Goal: Task Accomplishment & Management: Complete application form

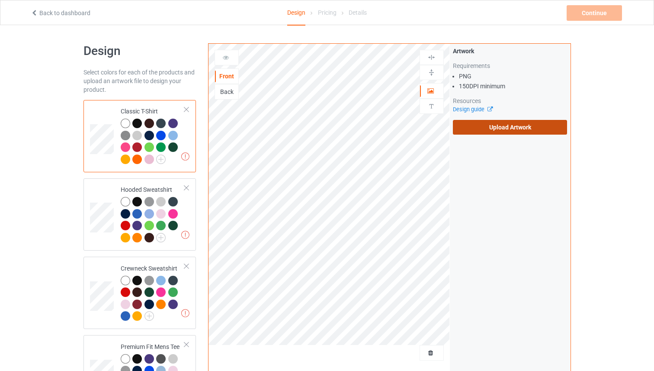
click at [499, 121] on label "Upload Artwork" at bounding box center [510, 127] width 115 height 15
click at [0, 0] on input "Upload Artwork" at bounding box center [0, 0] width 0 height 0
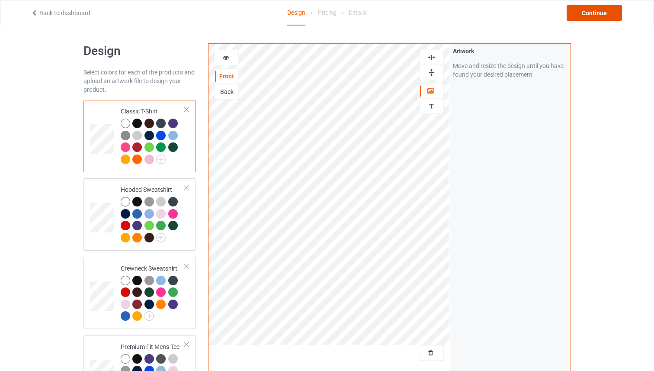
click at [581, 13] on div "Continue" at bounding box center [594, 13] width 55 height 16
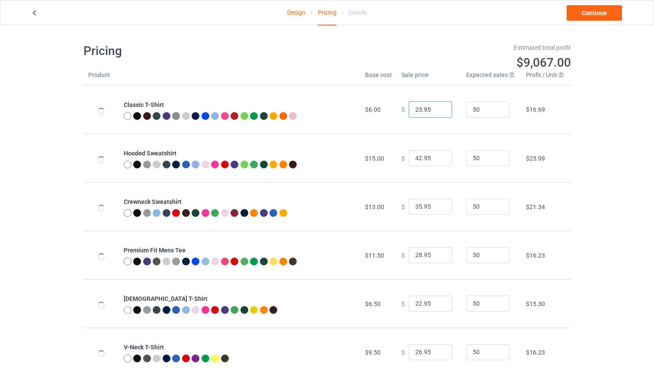
click at [438, 108] on input "23.95" at bounding box center [430, 109] width 43 height 16
click at [438, 108] on input "24.95" at bounding box center [430, 109] width 43 height 16
click at [438, 108] on input "25.95" at bounding box center [430, 109] width 43 height 16
type input "26.95"
click at [438, 108] on input "26.95" at bounding box center [430, 109] width 43 height 16
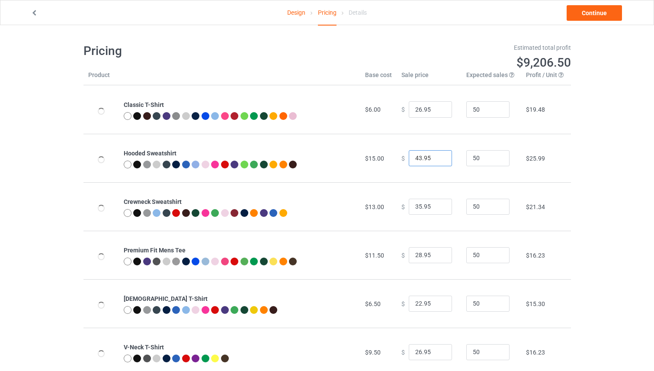
click at [437, 156] on input "43.95" at bounding box center [430, 158] width 43 height 16
type input "44.95"
click at [437, 156] on input "44.95" at bounding box center [430, 158] width 43 height 16
click at [438, 207] on input "34.95" at bounding box center [430, 207] width 43 height 16
click at [438, 205] on input "35.95" at bounding box center [430, 207] width 43 height 16
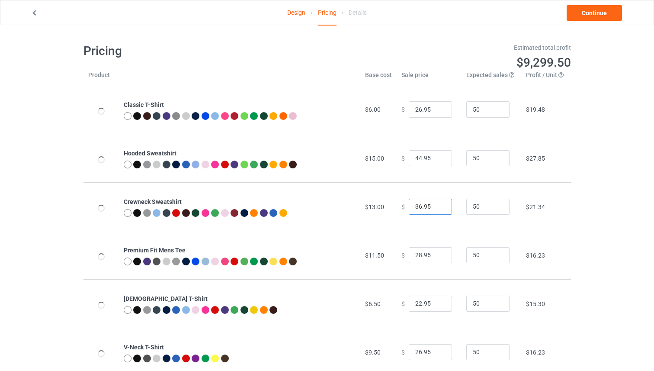
click at [438, 205] on input "36.95" at bounding box center [430, 207] width 43 height 16
type input "37.95"
click at [438, 205] on input "37.95" at bounding box center [430, 207] width 43 height 16
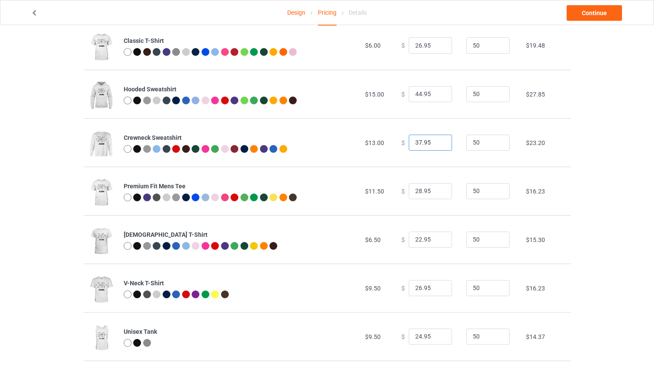
scroll to position [65, 0]
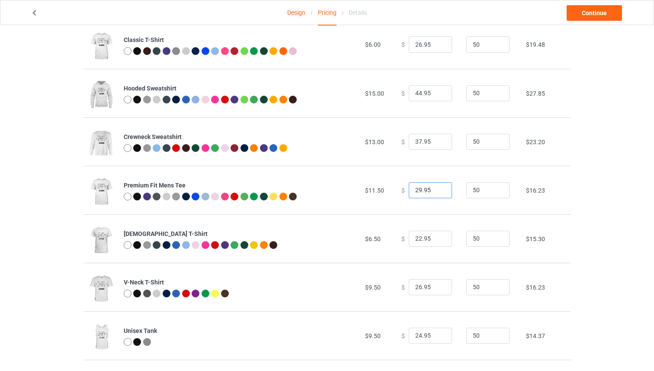
click at [439, 188] on input "29.95" at bounding box center [430, 190] width 43 height 16
type input "30.95"
click at [439, 188] on input "30.95" at bounding box center [430, 190] width 43 height 16
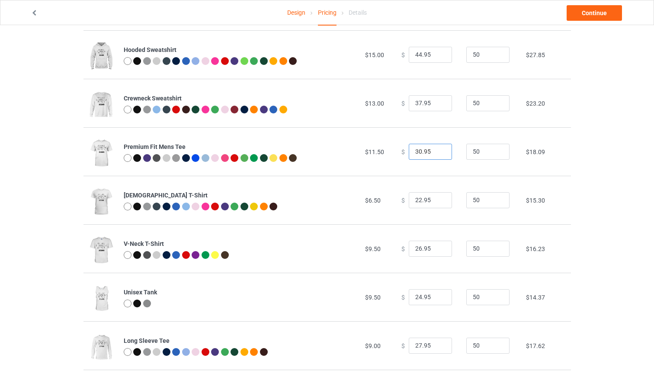
scroll to position [129, 0]
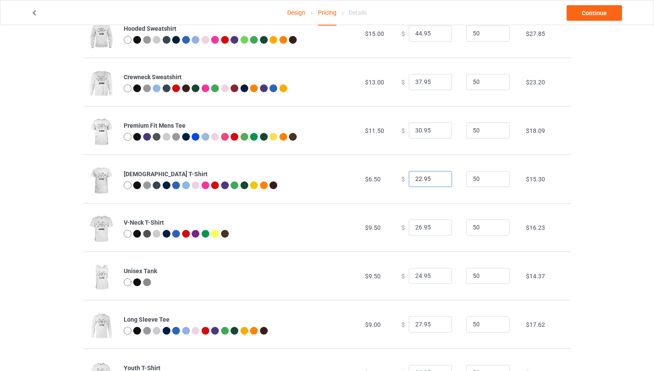
click at [438, 174] on input "22.95" at bounding box center [430, 179] width 43 height 16
click at [438, 178] on input "23.95" at bounding box center [430, 179] width 43 height 16
type input "24.95"
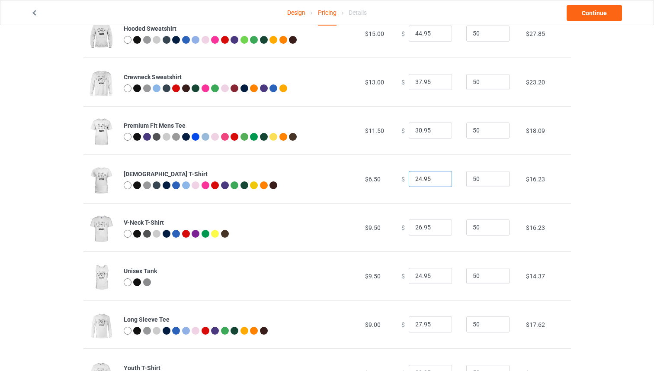
click at [438, 178] on input "24.95" at bounding box center [430, 179] width 43 height 16
click at [440, 225] on input "27.95" at bounding box center [430, 227] width 43 height 16
drag, startPoint x: 440, startPoint y: 225, endPoint x: 491, endPoint y: 188, distance: 62.9
type input "28.95"
click at [440, 225] on input "28.95" at bounding box center [430, 227] width 43 height 16
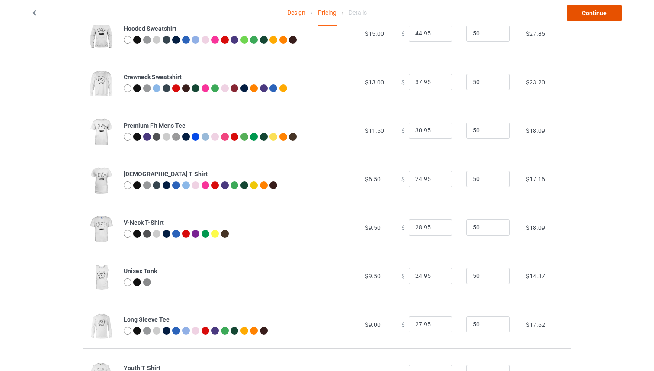
click at [593, 18] on link "Continue" at bounding box center [594, 13] width 55 height 16
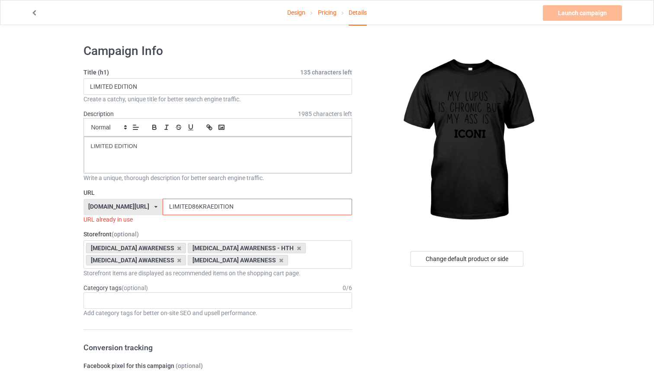
click at [216, 209] on input "LIMITED86KRAEDITION" at bounding box center [258, 207] width 190 height 16
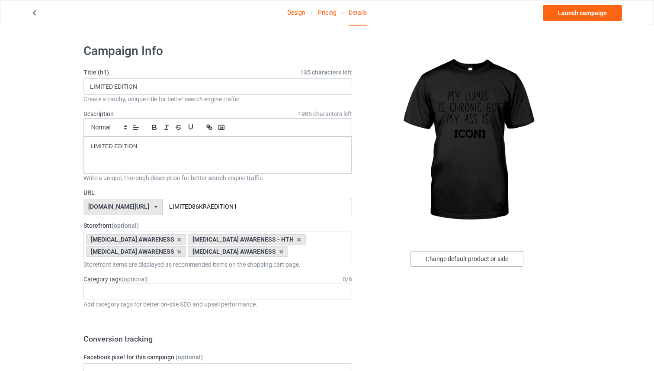
type input "LIMITED86KRAEDITION1"
click at [455, 264] on div "Change default product or side" at bounding box center [467, 259] width 113 height 16
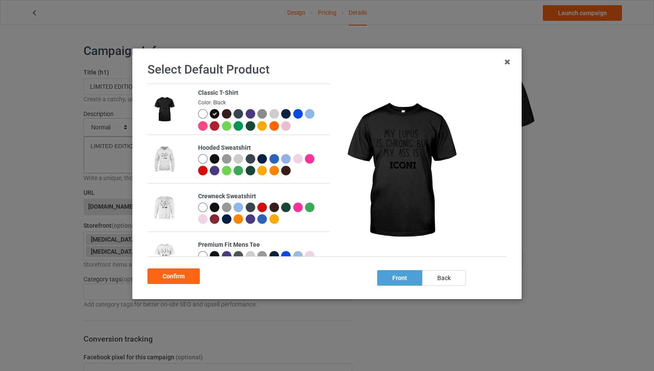
drag, startPoint x: 206, startPoint y: 161, endPoint x: 198, endPoint y: 203, distance: 42.7
click at [206, 161] on div at bounding box center [204, 160] width 12 height 12
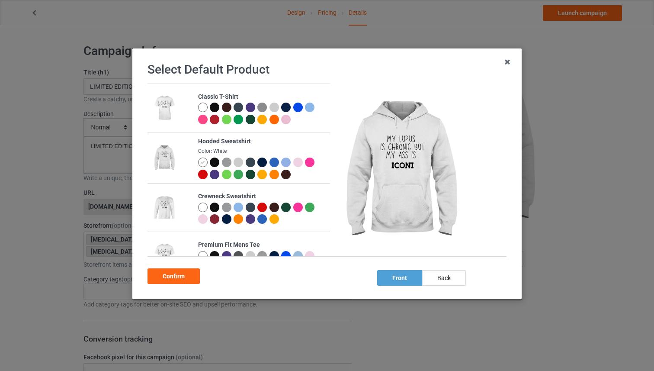
drag, startPoint x: 182, startPoint y: 274, endPoint x: 356, endPoint y: 182, distance: 196.5
click at [183, 274] on div "Confirm" at bounding box center [174, 276] width 52 height 16
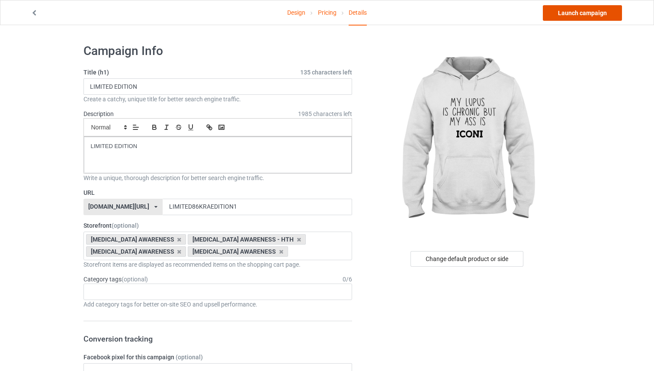
click at [572, 14] on link "Launch campaign" at bounding box center [582, 13] width 79 height 16
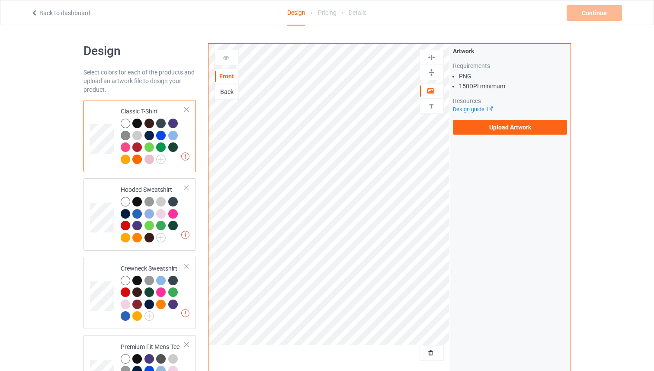
click at [473, 135] on div "Artwork Requirements PNG 150 DPI minimum Resources Design guide Upload Artwork" at bounding box center [510, 91] width 121 height 94
click at [470, 129] on label "Upload Artwork" at bounding box center [510, 127] width 115 height 15
click at [0, 0] on input "Upload Artwork" at bounding box center [0, 0] width 0 height 0
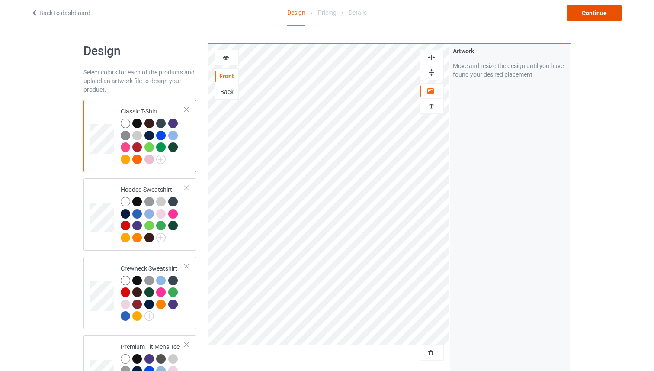
click at [584, 11] on div "Continue" at bounding box center [594, 13] width 55 height 16
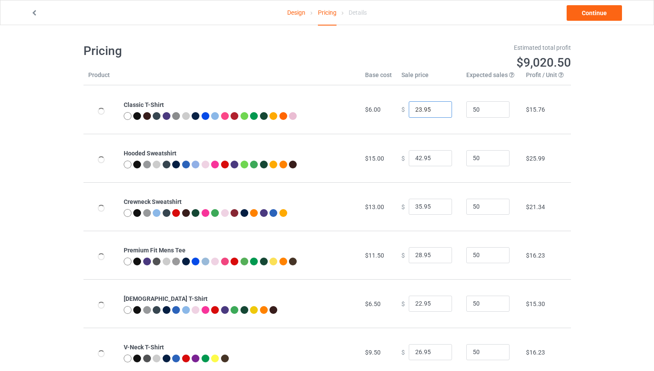
click at [439, 108] on input "23.95" at bounding box center [430, 109] width 43 height 16
click at [439, 109] on input "24.95" at bounding box center [430, 109] width 43 height 16
click at [439, 109] on input "25.95" at bounding box center [430, 109] width 43 height 16
type input "26.95"
click at [439, 109] on input "26.95" at bounding box center [430, 109] width 43 height 16
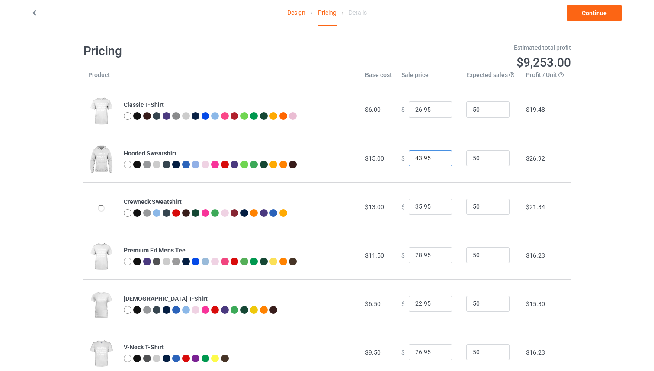
click at [438, 156] on input "43.95" at bounding box center [430, 158] width 43 height 16
type input "44.95"
click at [438, 156] on input "44.95" at bounding box center [430, 158] width 43 height 16
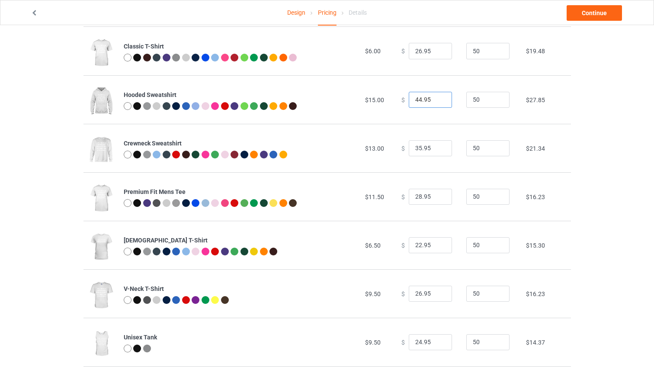
scroll to position [72, 0]
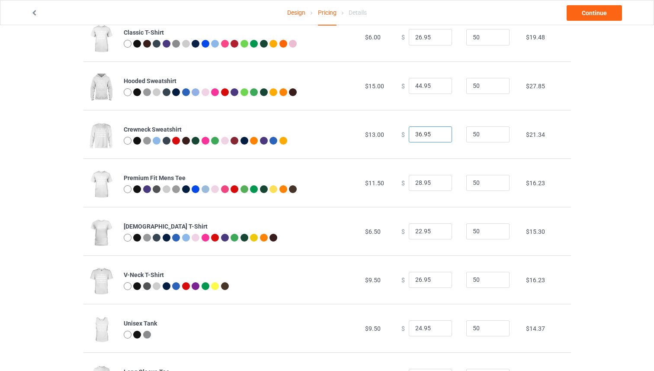
click at [438, 132] on input "36.95" at bounding box center [430, 134] width 43 height 16
type input "37.95"
click at [438, 132] on input "37.95" at bounding box center [430, 134] width 43 height 16
click at [438, 180] on input "29.95" at bounding box center [430, 183] width 43 height 16
type input "30.95"
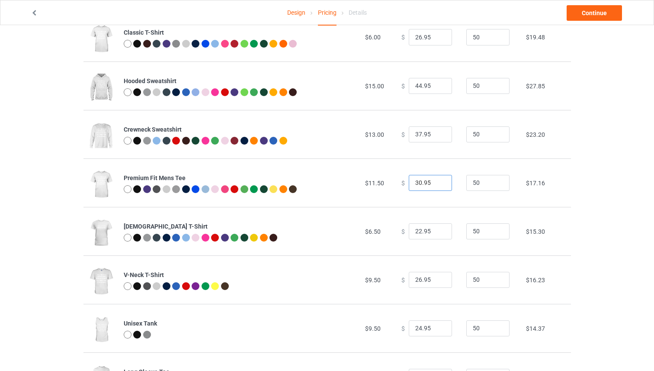
click at [438, 179] on input "30.95" at bounding box center [430, 183] width 43 height 16
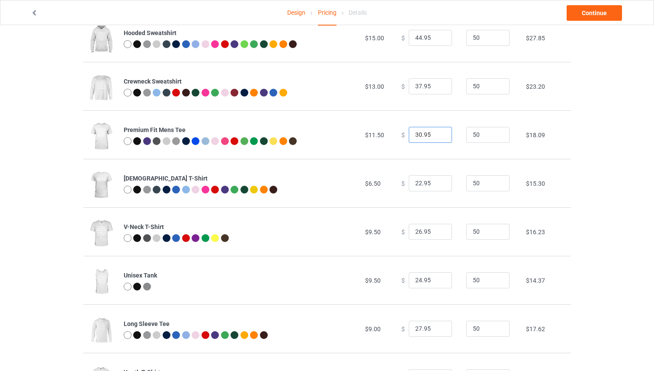
scroll to position [121, 0]
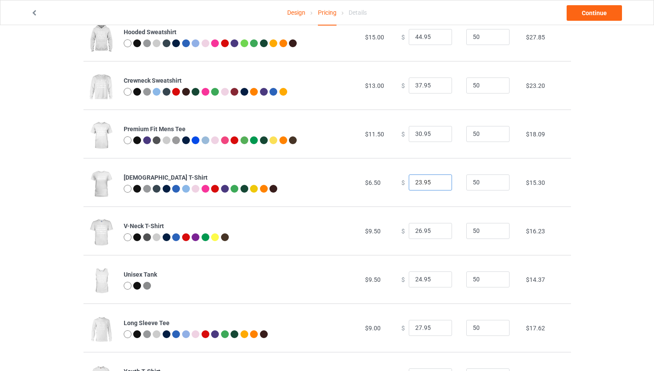
click at [438, 181] on input "23.95" at bounding box center [430, 182] width 43 height 16
click at [441, 178] on input "24.95" at bounding box center [430, 182] width 43 height 16
type input "30.95"
click at [580, 13] on link "Continue" at bounding box center [594, 13] width 55 height 16
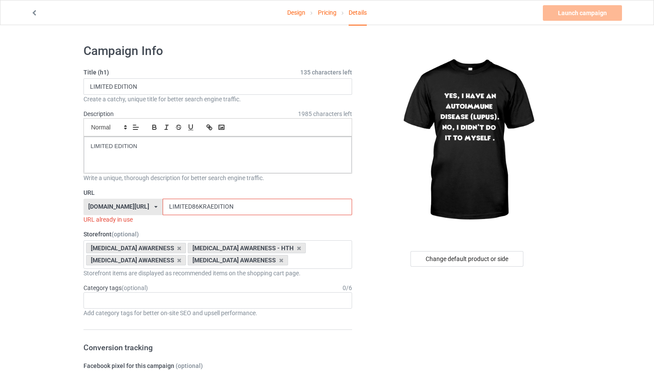
click at [284, 209] on input "LIMITED86KRAEDITION" at bounding box center [258, 207] width 190 height 16
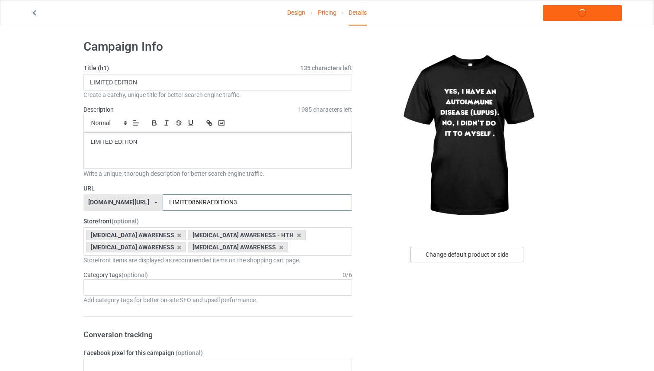
type input "LIMITED86KRAEDITION3"
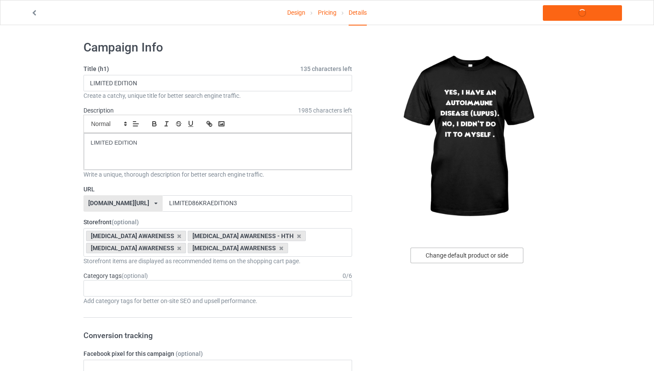
click at [430, 251] on div "Change default product or side" at bounding box center [467, 256] width 113 height 16
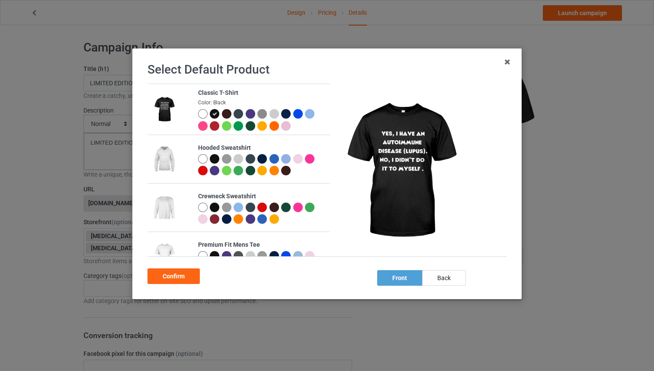
drag, startPoint x: 217, startPoint y: 205, endPoint x: 207, endPoint y: 227, distance: 24.6
click at [217, 205] on div at bounding box center [215, 208] width 10 height 10
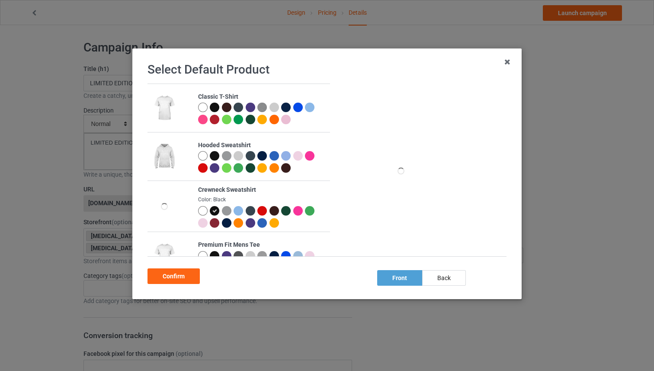
drag, startPoint x: 184, startPoint y: 268, endPoint x: 195, endPoint y: 257, distance: 15.9
click at [184, 267] on div "Confirm" at bounding box center [327, 274] width 359 height 19
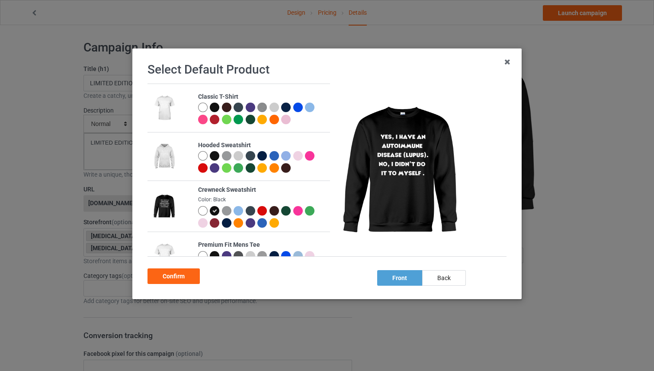
drag, startPoint x: 191, startPoint y: 273, endPoint x: 206, endPoint y: 266, distance: 16.5
click at [191, 273] on div "Confirm" at bounding box center [174, 276] width 52 height 16
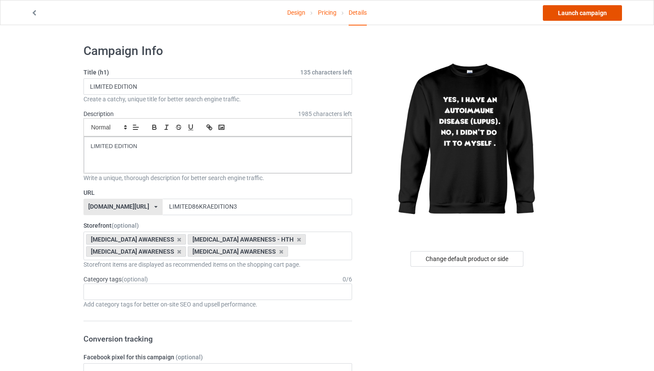
click at [561, 16] on link "Launch campaign" at bounding box center [582, 13] width 79 height 16
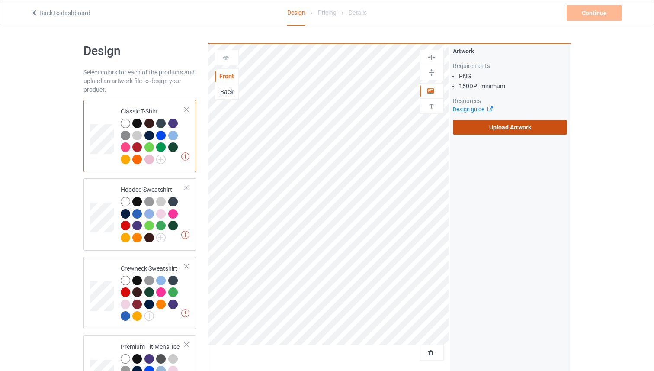
click at [506, 135] on label "Upload Artwork" at bounding box center [510, 127] width 115 height 15
click at [0, 0] on input "Upload Artwork" at bounding box center [0, 0] width 0 height 0
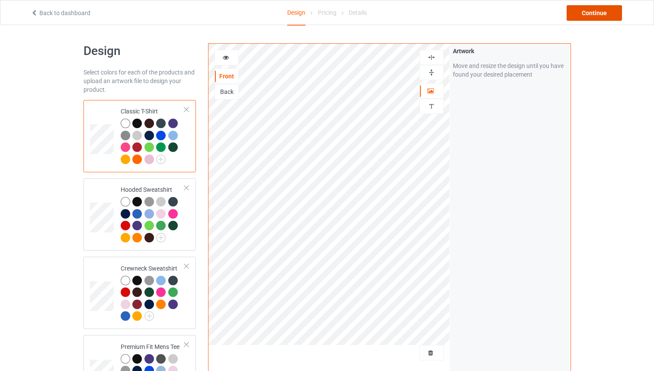
click at [583, 10] on div "Continue" at bounding box center [594, 13] width 55 height 16
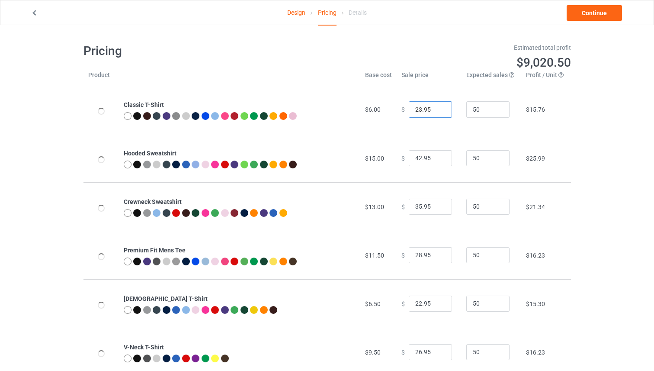
click at [438, 107] on input "23.95" at bounding box center [430, 109] width 43 height 16
click at [438, 107] on input "24.95" at bounding box center [430, 109] width 43 height 16
click at [438, 107] on input "25.95" at bounding box center [430, 109] width 43 height 16
drag, startPoint x: 438, startPoint y: 107, endPoint x: 439, endPoint y: 117, distance: 10.5
type input "26.95"
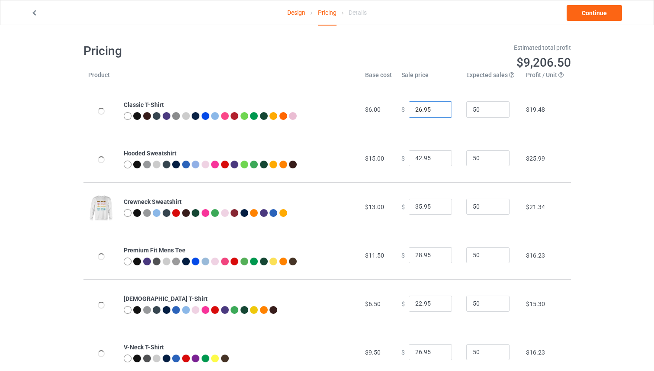
click at [438, 107] on input "26.95" at bounding box center [430, 109] width 43 height 16
click at [441, 157] on input "42.95" at bounding box center [430, 158] width 43 height 16
click at [440, 157] on input "43.95" at bounding box center [430, 158] width 43 height 16
type input "44.95"
click at [440, 157] on input "44.95" at bounding box center [430, 158] width 43 height 16
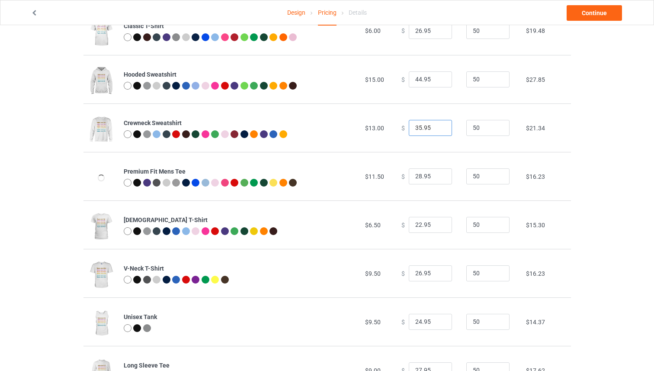
click at [438, 124] on input "35.95" at bounding box center [430, 128] width 43 height 16
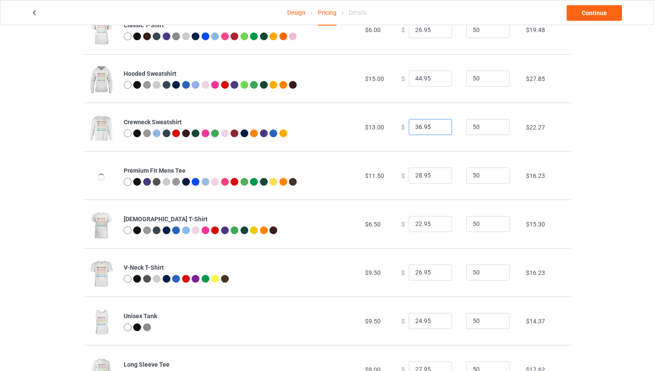
click at [438, 124] on input "36.95" at bounding box center [430, 127] width 43 height 16
click at [437, 123] on input "37.95" at bounding box center [430, 127] width 43 height 16
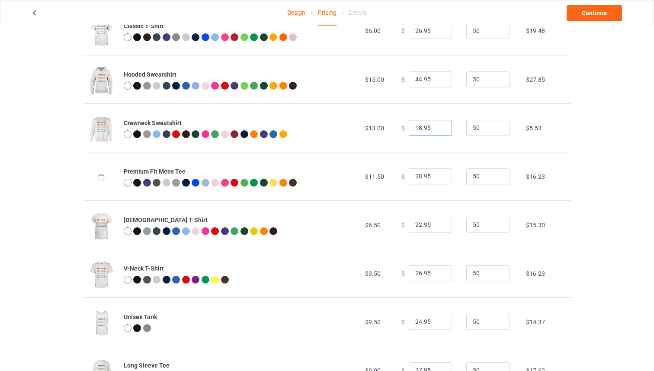
type input "18.95"
type input "29.95"
click at [439, 174] on input "29.95" at bounding box center [430, 176] width 43 height 16
click at [438, 126] on input "19.95" at bounding box center [430, 128] width 43 height 16
click at [438, 126] on input "20.95" at bounding box center [430, 128] width 43 height 16
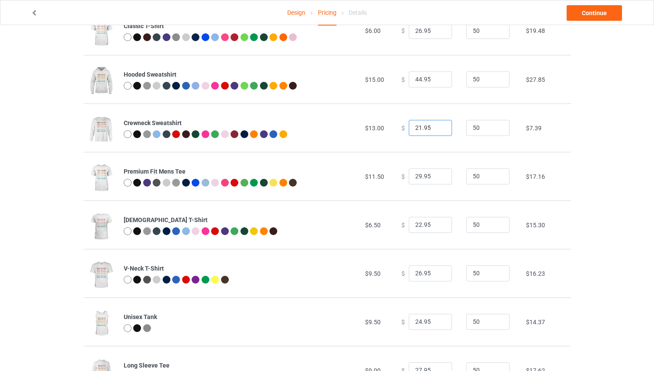
click at [438, 126] on input "21.95" at bounding box center [430, 128] width 43 height 16
click at [438, 126] on input "22.95" at bounding box center [430, 128] width 43 height 16
click at [438, 126] on input "23.95" at bounding box center [430, 128] width 43 height 16
click at [438, 126] on input "24.95" at bounding box center [430, 128] width 43 height 16
click at [438, 126] on input "25.95" at bounding box center [430, 128] width 43 height 16
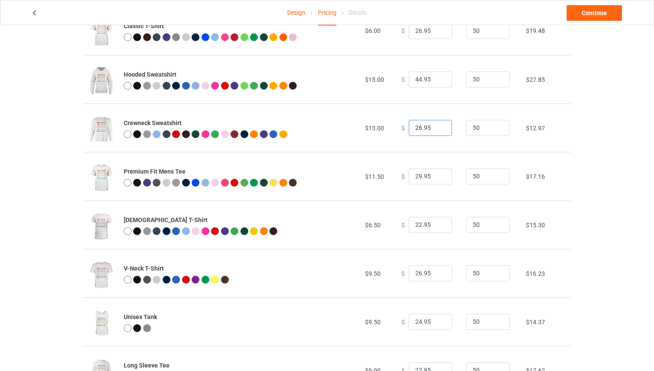
click at [438, 126] on input "26.95" at bounding box center [430, 128] width 43 height 16
click at [438, 126] on input "27.95" at bounding box center [430, 128] width 43 height 16
click at [438, 126] on input "28.95" at bounding box center [430, 128] width 43 height 16
click at [438, 126] on input "29.95" at bounding box center [430, 128] width 43 height 16
click at [438, 126] on input "30.95" at bounding box center [430, 128] width 43 height 16
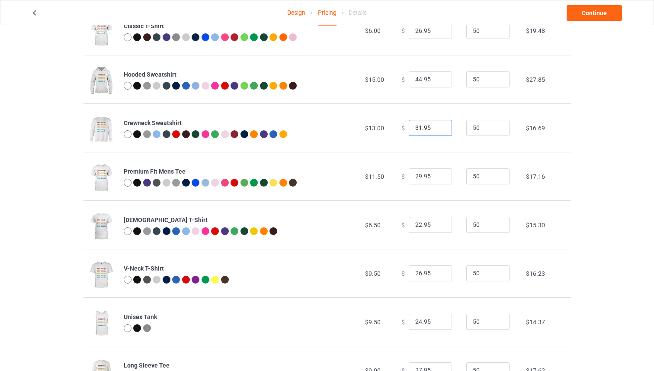
click at [438, 126] on input "31.95" at bounding box center [430, 128] width 43 height 16
click at [438, 126] on input "32.95" at bounding box center [430, 128] width 43 height 16
click at [438, 126] on input "33.95" at bounding box center [430, 128] width 43 height 16
click at [438, 126] on input "34.95" at bounding box center [430, 128] width 43 height 16
click at [438, 126] on input "35.95" at bounding box center [430, 128] width 43 height 16
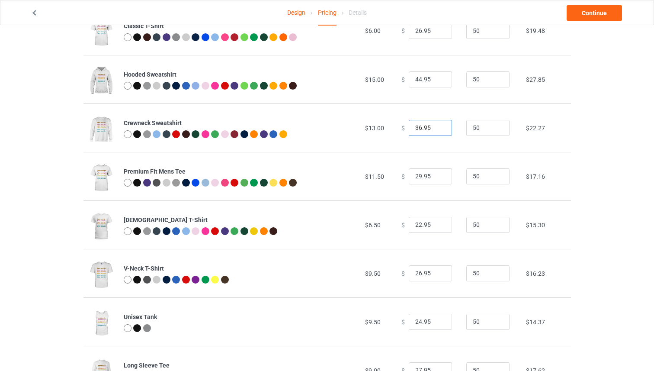
click at [438, 126] on input "36.95" at bounding box center [430, 128] width 43 height 16
type input "37.95"
click at [438, 126] on input "37.95" at bounding box center [430, 128] width 43 height 16
click at [438, 174] on input "30.95" at bounding box center [430, 176] width 43 height 16
click at [438, 174] on input "31.95" at bounding box center [430, 176] width 43 height 16
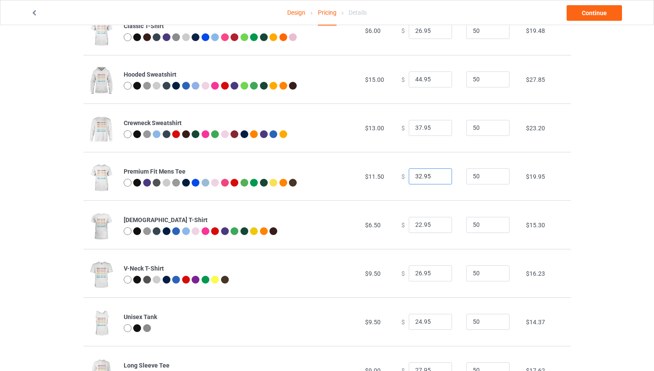
type input "32.95"
click at [438, 174] on input "32.95" at bounding box center [430, 176] width 43 height 16
click at [583, 16] on link "Continue" at bounding box center [594, 13] width 55 height 16
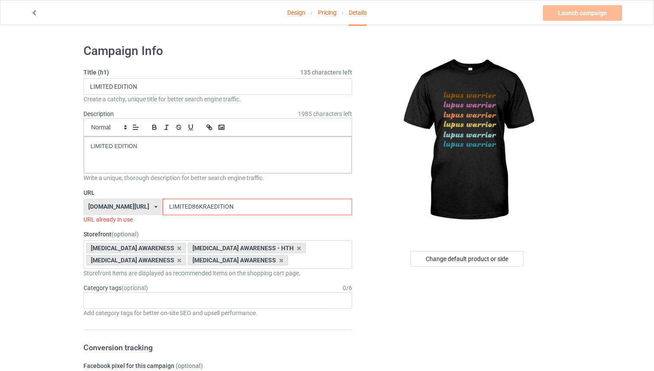
click at [296, 210] on input "LIMITED86KRAEDITION" at bounding box center [258, 207] width 190 height 16
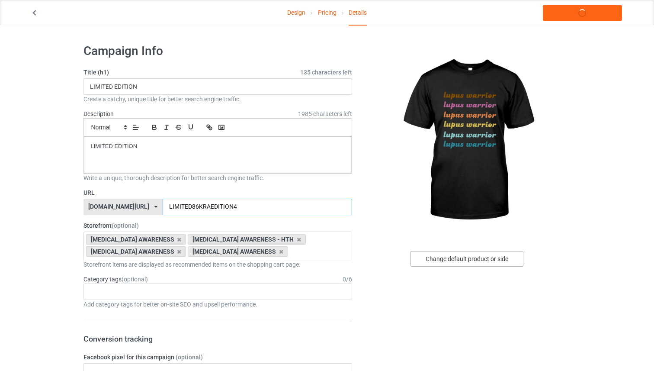
type input "LIMITED86KRAEDITION4"
click at [435, 251] on div "Change default product or side" at bounding box center [467, 259] width 113 height 16
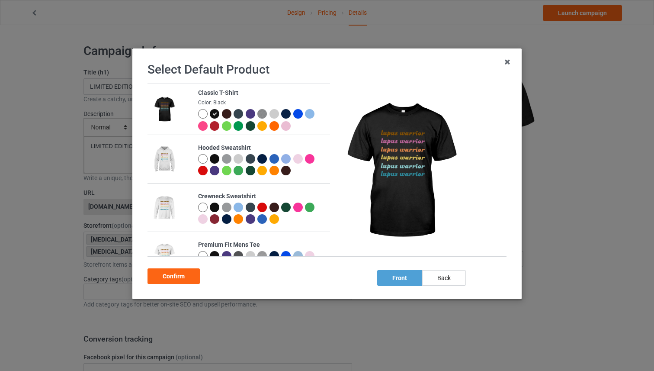
click at [215, 160] on div at bounding box center [215, 159] width 10 height 10
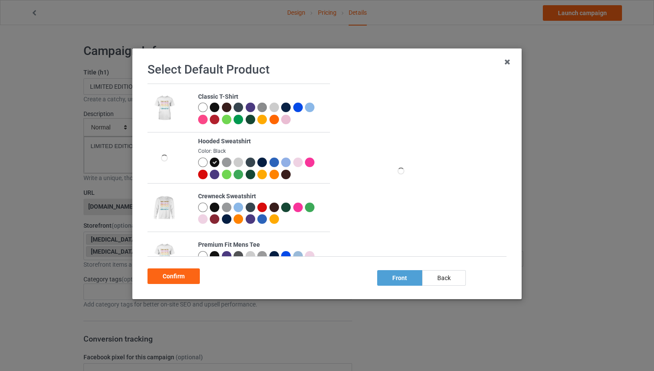
click at [190, 281] on div "Confirm" at bounding box center [174, 276] width 52 height 16
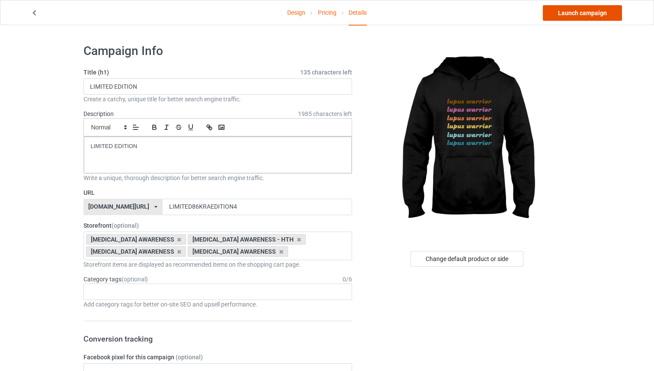
click at [577, 11] on link "Launch campaign" at bounding box center [582, 13] width 79 height 16
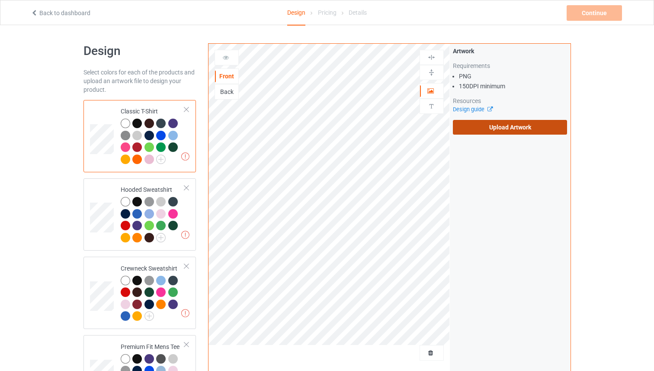
click at [517, 128] on label "Upload Artwork" at bounding box center [510, 127] width 115 height 15
click at [0, 0] on input "Upload Artwork" at bounding box center [0, 0] width 0 height 0
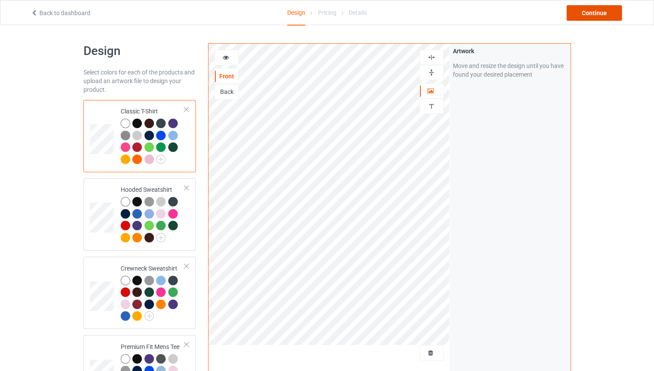
click at [574, 14] on div "Continue" at bounding box center [594, 13] width 55 height 16
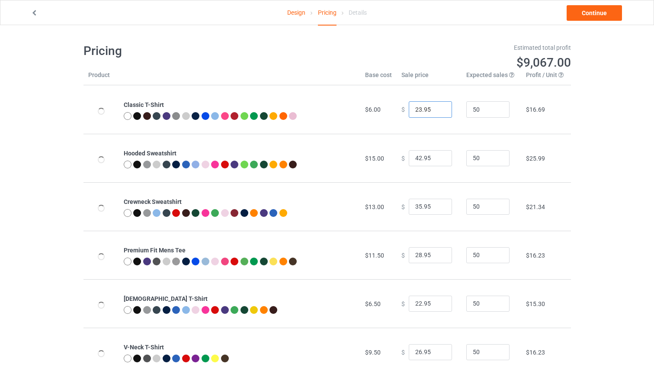
click at [440, 108] on input "23.95" at bounding box center [430, 109] width 43 height 16
click at [440, 108] on input "24.95" at bounding box center [430, 109] width 43 height 16
click at [440, 108] on input "25.95" at bounding box center [430, 109] width 43 height 16
type input "26.95"
click at [440, 108] on input "26.95" at bounding box center [430, 109] width 43 height 16
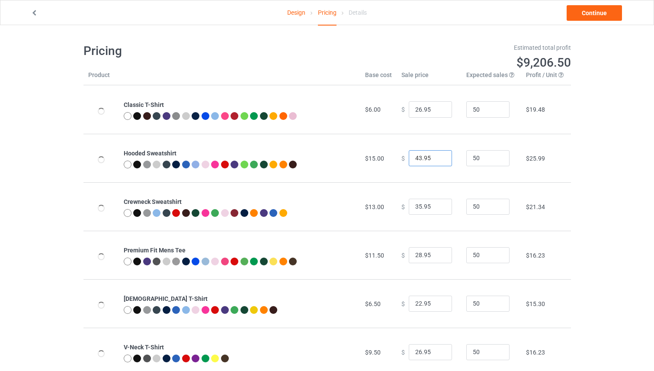
click at [437, 158] on input "43.95" at bounding box center [430, 158] width 43 height 16
drag, startPoint x: 437, startPoint y: 158, endPoint x: 442, endPoint y: 178, distance: 21.1
type input "44.95"
click at [437, 158] on input "44.95" at bounding box center [430, 158] width 43 height 16
click at [439, 206] on input "36.95" at bounding box center [430, 207] width 43 height 16
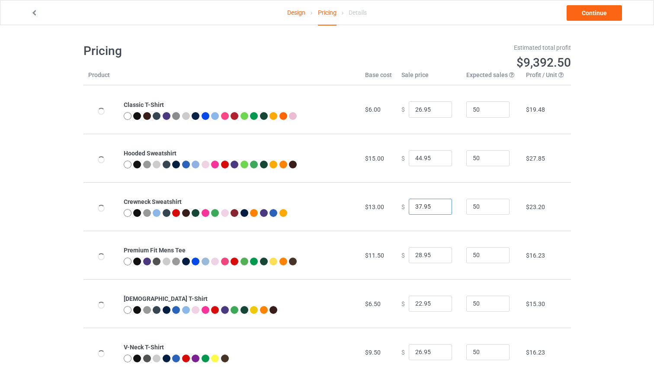
drag, startPoint x: 439, startPoint y: 206, endPoint x: 440, endPoint y: 211, distance: 4.8
type input "37.95"
click at [439, 206] on input "37.95" at bounding box center [430, 207] width 43 height 16
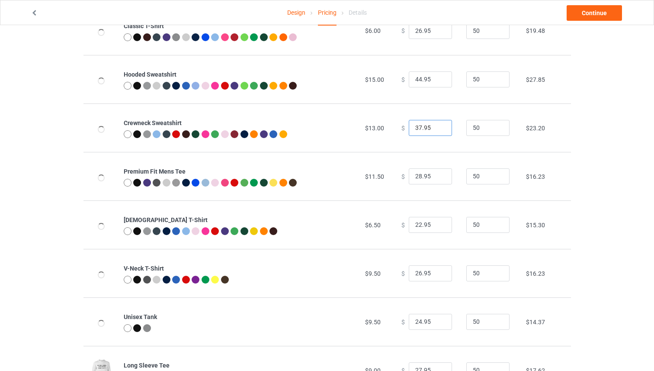
scroll to position [76, 0]
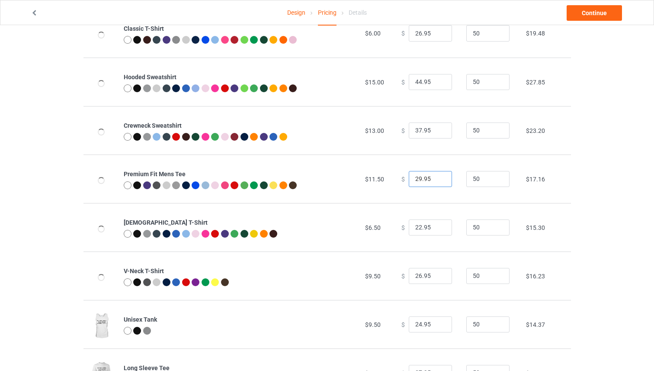
click at [439, 175] on input "29.95" at bounding box center [430, 179] width 43 height 16
type input "30.95"
click at [439, 175] on input "30.95" at bounding box center [430, 179] width 43 height 16
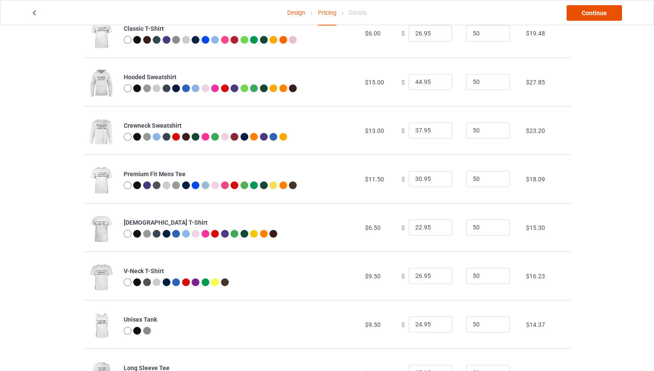
click at [582, 13] on link "Continue" at bounding box center [594, 13] width 55 height 16
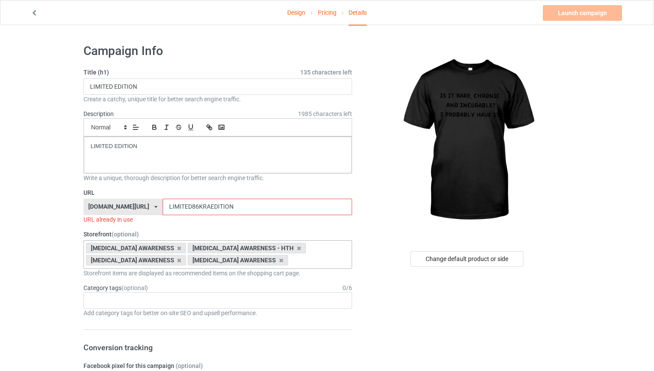
click at [226, 261] on div "LUPUS AWARENESS LUPUS AWARENESS - HTH LUPUS AWARENESS LUPUS AWARENESS ASL Socie…" at bounding box center [218, 254] width 269 height 29
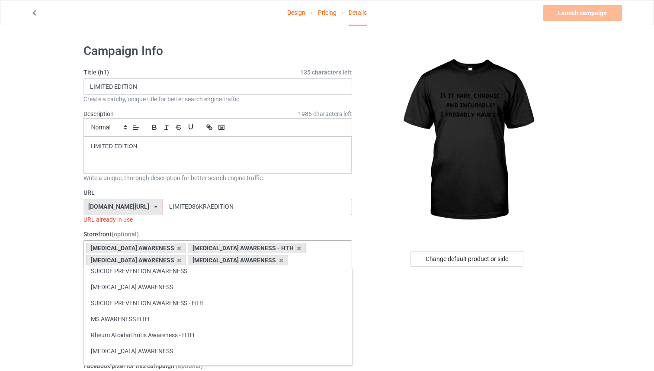
scroll to position [61, 0]
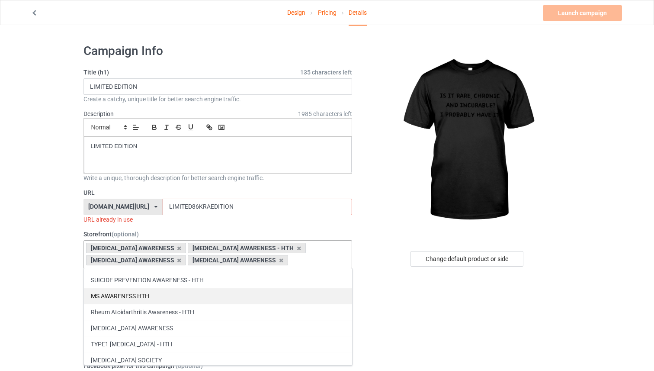
click at [209, 293] on div "MS AWARENESS HTH" at bounding box center [218, 296] width 268 height 16
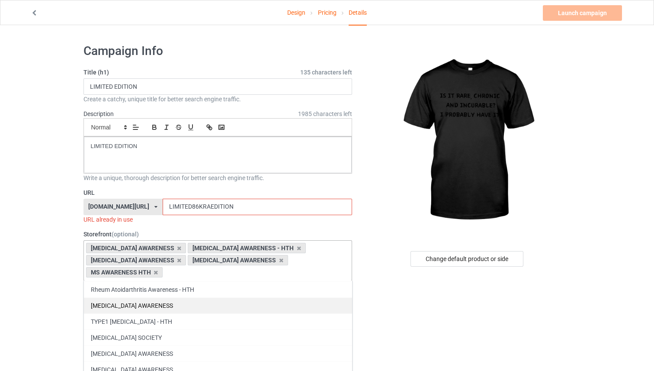
scroll to position [84, 0]
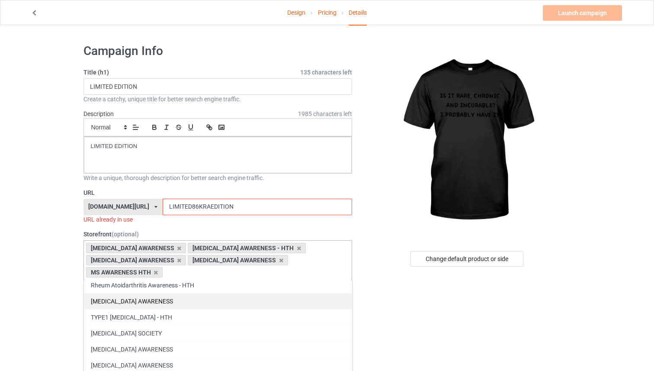
click at [209, 293] on div "[MEDICAL_DATA] AWARENESS" at bounding box center [218, 301] width 268 height 16
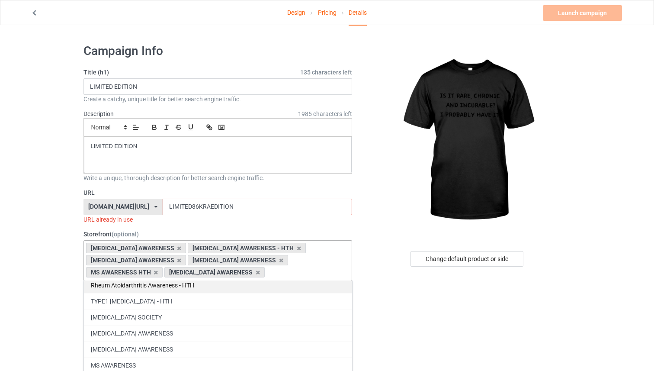
click at [211, 289] on div "Rheum Atoidarthritis Awareness - HTH" at bounding box center [218, 285] width 268 height 16
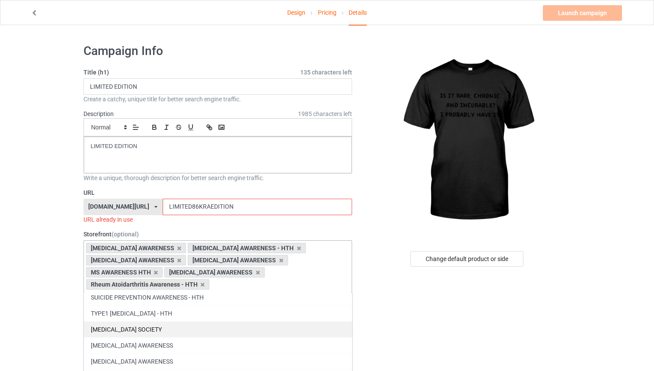
scroll to position [81, 0]
click at [210, 308] on div "[MEDICAL_DATA] SOCIETY" at bounding box center [218, 316] width 268 height 16
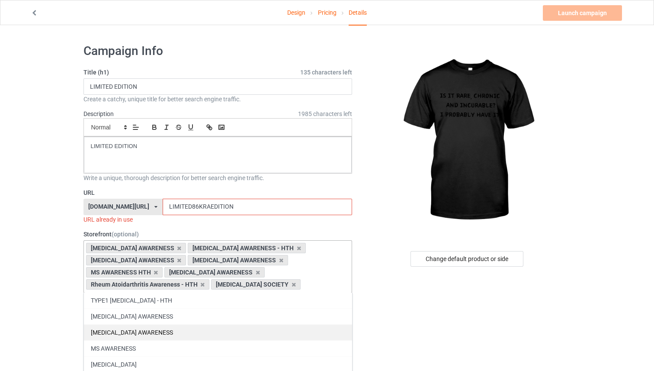
click at [205, 324] on div "[MEDICAL_DATA] AWARENESS" at bounding box center [218, 332] width 268 height 16
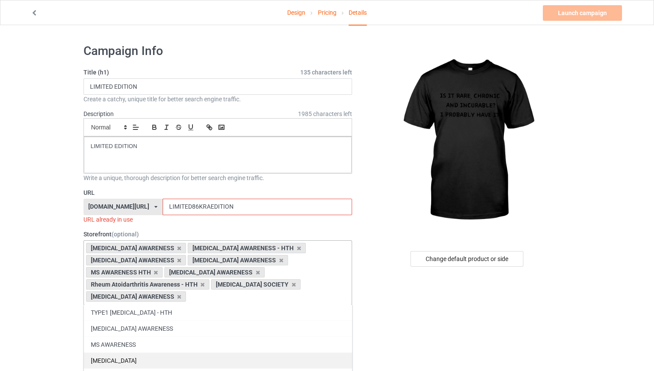
click at [206, 336] on div "MS AWARENESS" at bounding box center [218, 344] width 268 height 16
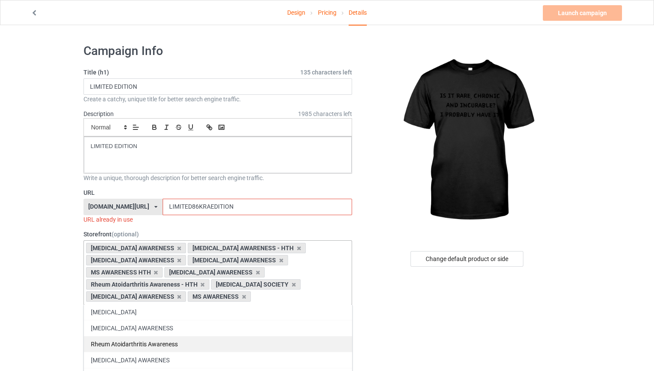
scroll to position [115, 0]
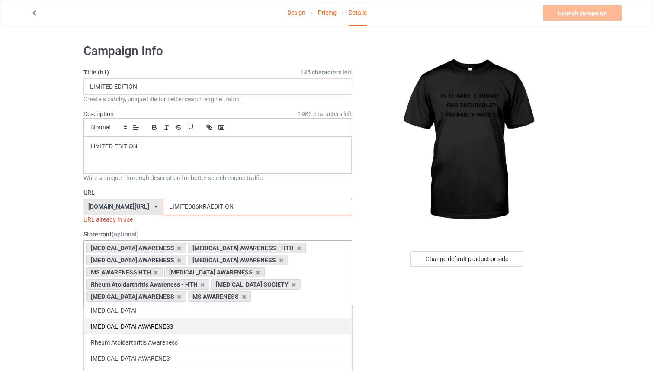
click at [199, 318] on div "[MEDICAL_DATA] AWARENESS" at bounding box center [218, 326] width 268 height 16
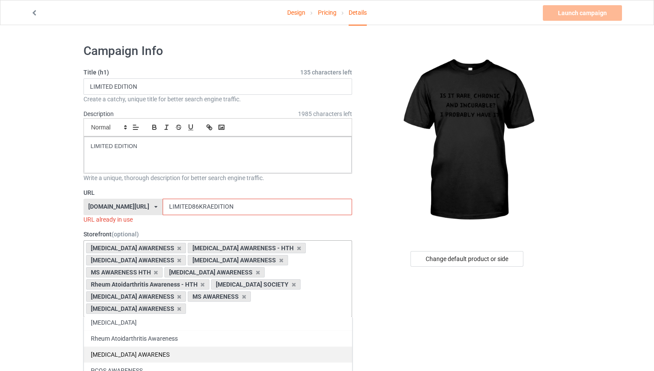
click at [201, 330] on div "Rheum Atoidarthritis Awareness" at bounding box center [218, 338] width 268 height 16
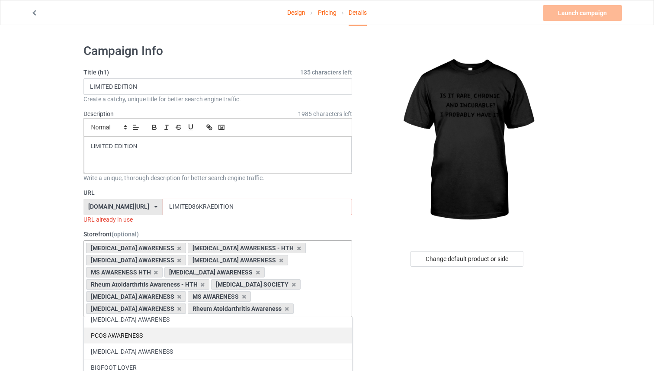
click at [201, 327] on div "PCOS AWARENESS" at bounding box center [218, 335] width 268 height 16
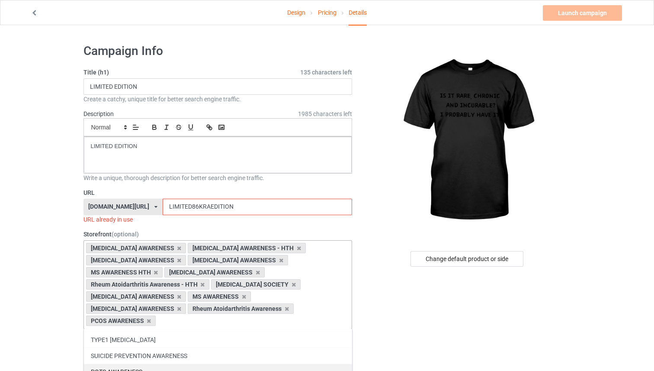
scroll to position [221, 0]
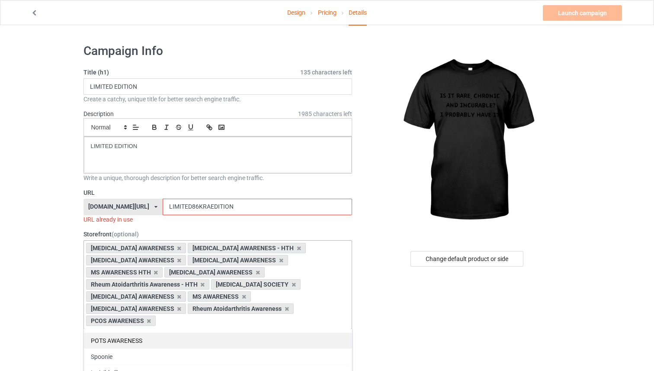
click at [175, 332] on div "POTS AWARENESS" at bounding box center [218, 340] width 268 height 16
click at [175, 335] on div "Spoonie" at bounding box center [218, 340] width 268 height 16
click at [175, 335] on div "Invisible illness" at bounding box center [218, 340] width 268 height 16
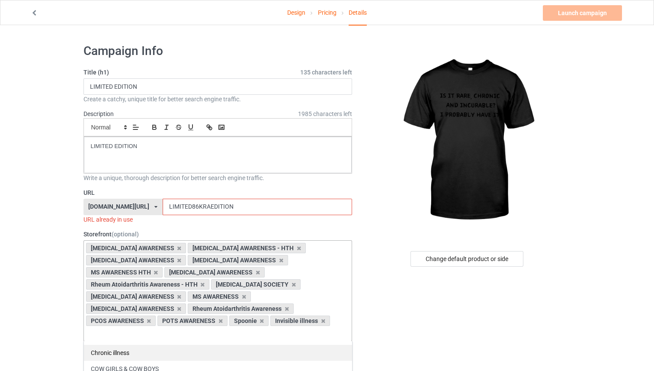
click at [175, 345] on div "Chronic illness" at bounding box center [218, 353] width 268 height 16
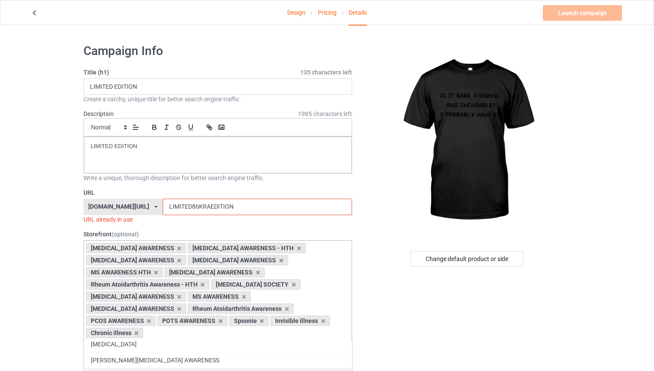
click at [169, 352] on div "[PERSON_NAME][MEDICAL_DATA] AWARENESS" at bounding box center [218, 360] width 268 height 16
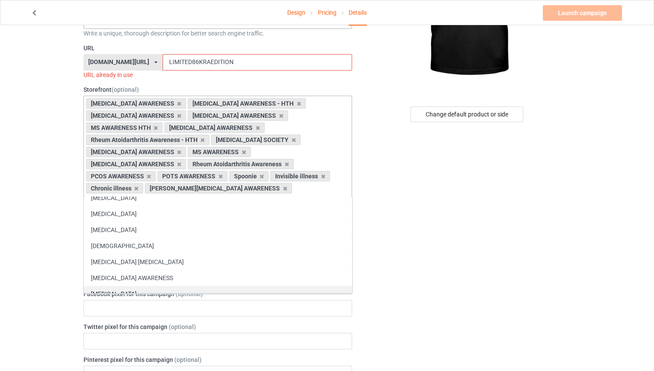
scroll to position [293, 0]
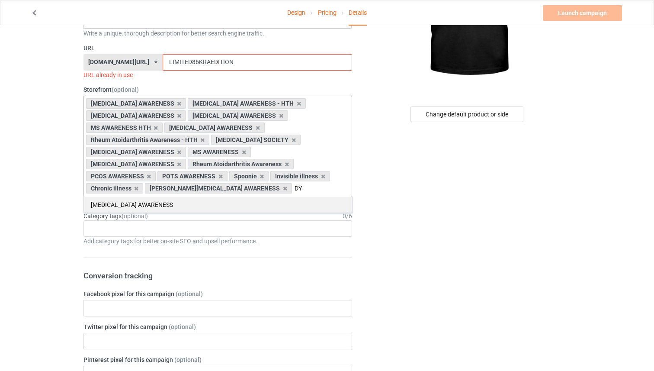
type input "DY"
click at [169, 197] on div "DYSAUTONOMIA AWARENESS" at bounding box center [218, 205] width 268 height 16
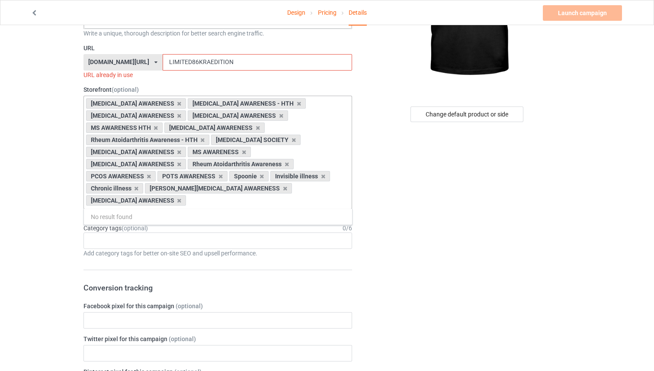
click at [206, 192] on div "LUPUS AWARENESS LUPUS AWARENESS - HTH LUPUS AWARENESS LUPUS AWARENESS MS AWAREN…" at bounding box center [218, 152] width 269 height 113
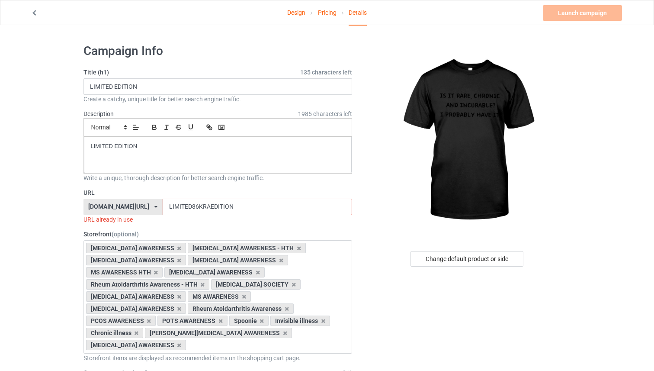
click at [210, 204] on input "LIMITED86KRAEDITION" at bounding box center [258, 207] width 190 height 16
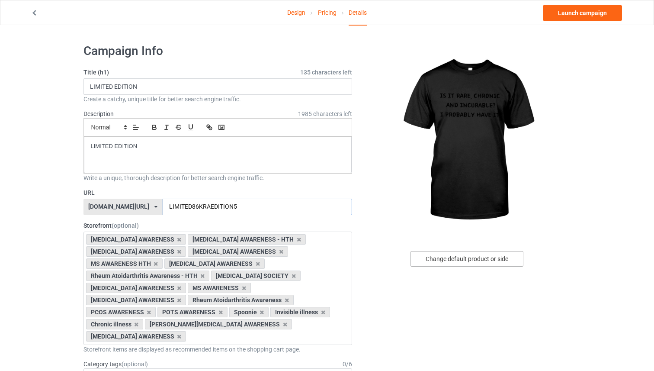
type input "LIMITED86KRAEDITION5"
click at [462, 254] on div "Change default product or side" at bounding box center [467, 259] width 113 height 16
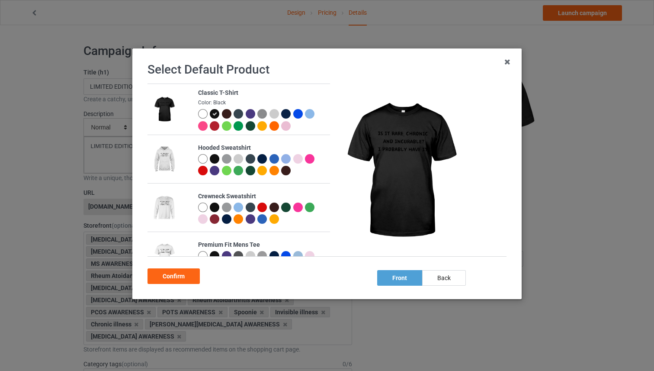
click at [202, 158] on div at bounding box center [203, 159] width 10 height 10
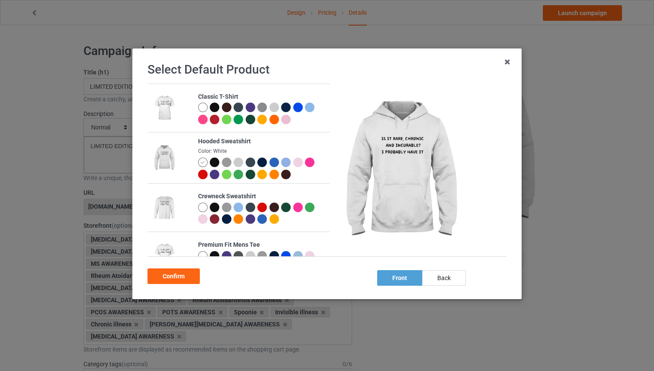
drag, startPoint x: 184, startPoint y: 277, endPoint x: 255, endPoint y: 20, distance: 266.8
click at [184, 255] on div "Select Default Product Classic T-Shirt Hooded Sweatshirt Color: White Crewneck …" at bounding box center [327, 174] width 371 height 232
click at [172, 268] on div "Confirm" at bounding box center [174, 276] width 52 height 16
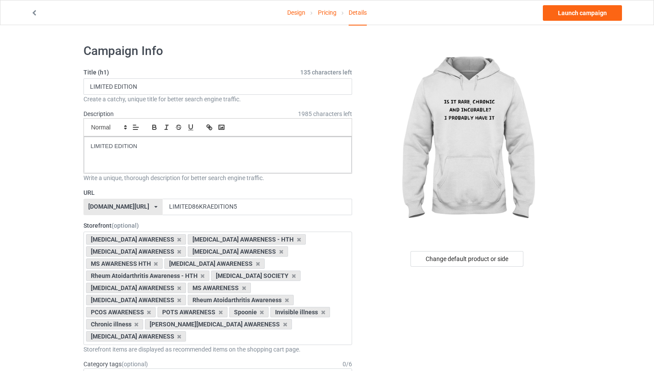
click at [556, 21] on div "Design Pricing Details Launch campaign" at bounding box center [327, 12] width 605 height 24
click at [556, 15] on link "Launch campaign" at bounding box center [582, 13] width 79 height 16
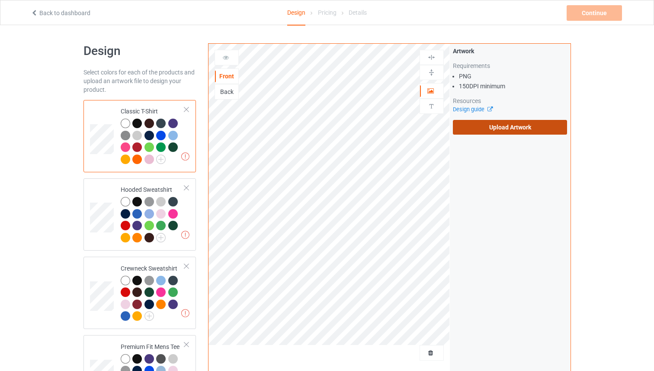
click at [479, 133] on label "Upload Artwork" at bounding box center [510, 127] width 115 height 15
click at [0, 0] on input "Upload Artwork" at bounding box center [0, 0] width 0 height 0
click at [496, 127] on label "Upload Artwork" at bounding box center [510, 127] width 115 height 15
click at [0, 0] on input "Upload Artwork" at bounding box center [0, 0] width 0 height 0
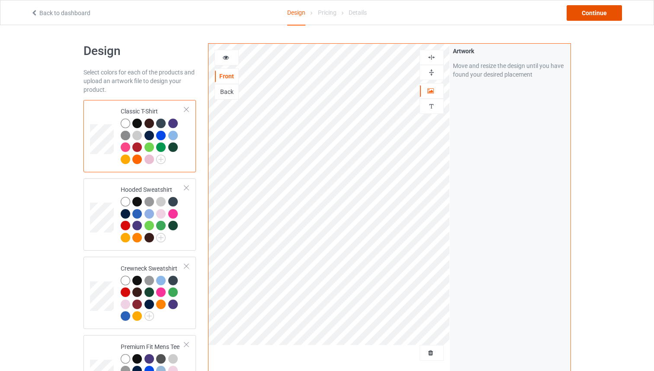
click at [585, 6] on div "Continue" at bounding box center [594, 13] width 55 height 16
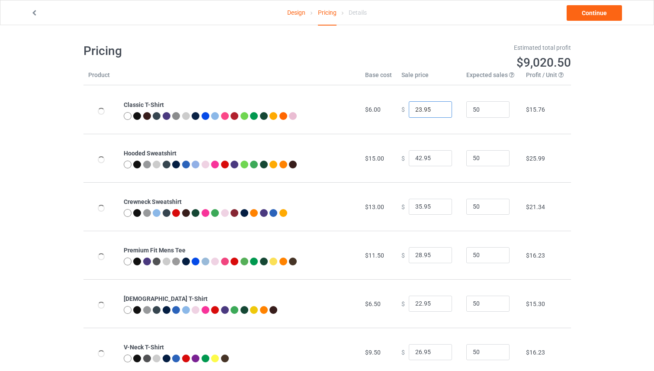
click at [438, 107] on input "23.95" at bounding box center [430, 109] width 43 height 16
click at [438, 107] on input "24.95" at bounding box center [430, 109] width 43 height 16
click at [438, 107] on input "25.95" at bounding box center [430, 109] width 43 height 16
type input "26.95"
click at [438, 107] on input "26.95" at bounding box center [430, 109] width 43 height 16
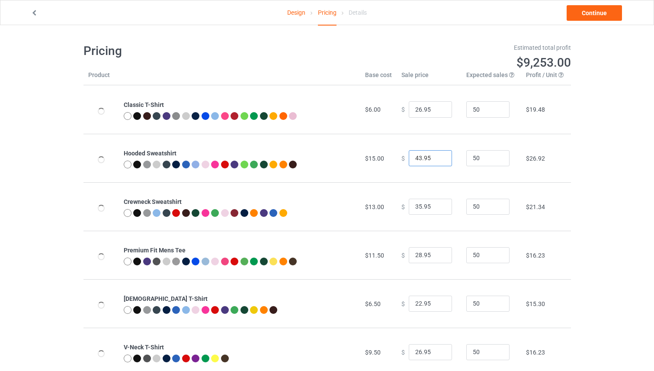
click at [439, 156] on input "43.95" at bounding box center [430, 158] width 43 height 16
type input "44.95"
click at [439, 156] on input "44.95" at bounding box center [430, 158] width 43 height 16
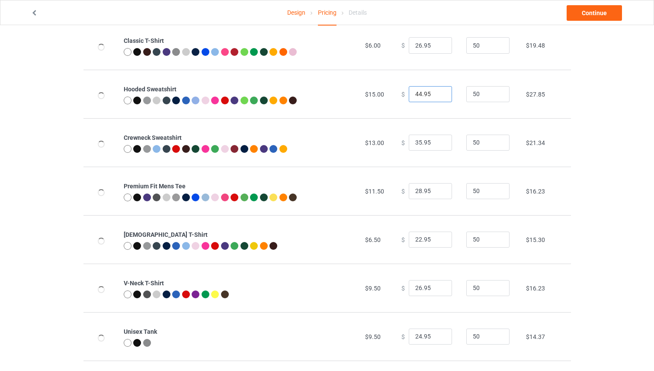
scroll to position [65, 0]
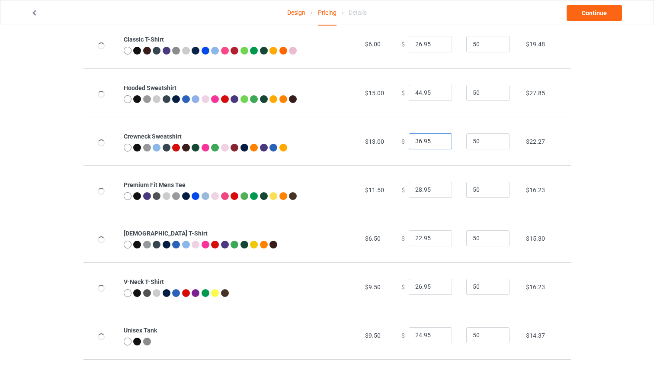
click at [438, 140] on input "36.95" at bounding box center [430, 141] width 43 height 16
drag, startPoint x: 438, startPoint y: 140, endPoint x: 437, endPoint y: 155, distance: 15.2
type input "37.95"
click at [438, 140] on input "37.95" at bounding box center [430, 141] width 43 height 16
click at [439, 189] on input "29.95" at bounding box center [430, 190] width 43 height 16
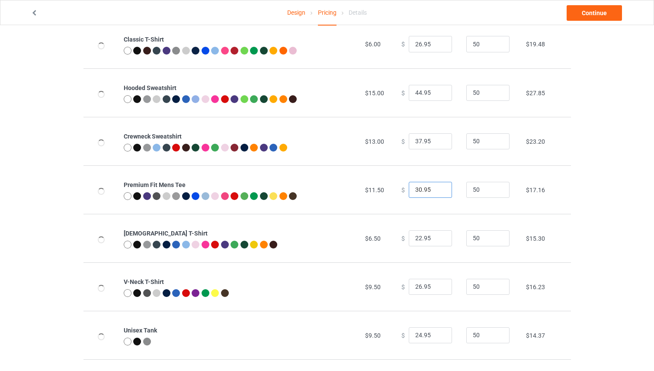
click at [439, 189] on input "30.95" at bounding box center [430, 190] width 43 height 16
type input "31.95"
click at [438, 189] on input "31.95" at bounding box center [430, 190] width 43 height 16
click at [589, 17] on link "Continue" at bounding box center [594, 13] width 55 height 16
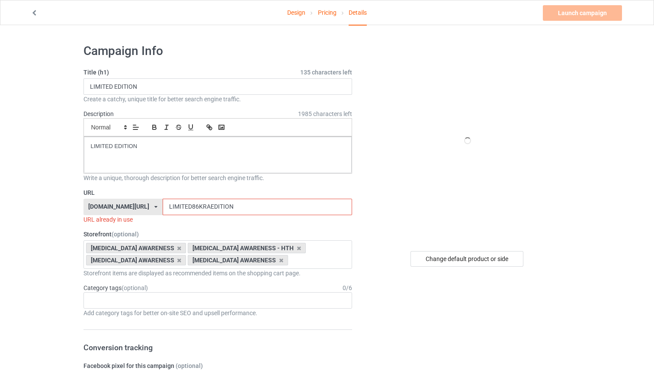
click at [244, 209] on input "LIMITED86KRAEDITION" at bounding box center [258, 207] width 190 height 16
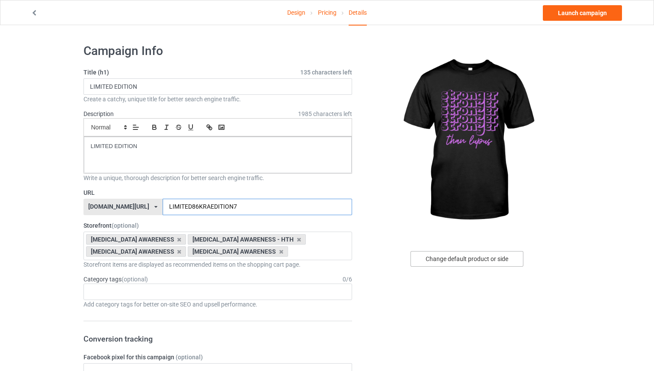
type input "LIMITED86KRAEDITION7"
click at [480, 258] on div "Change default product or side" at bounding box center [467, 259] width 113 height 16
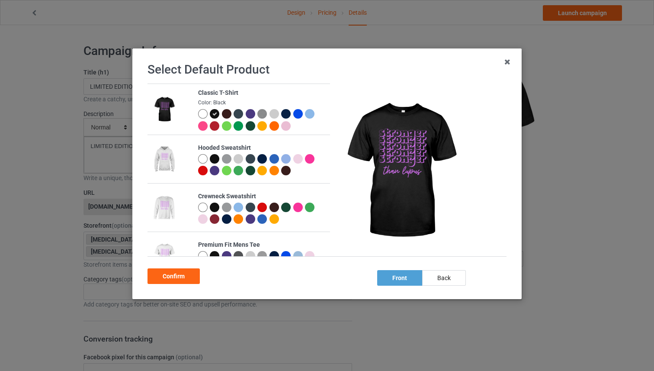
drag, startPoint x: 216, startPoint y: 157, endPoint x: 214, endPoint y: 162, distance: 6.2
click at [216, 157] on div at bounding box center [215, 159] width 10 height 10
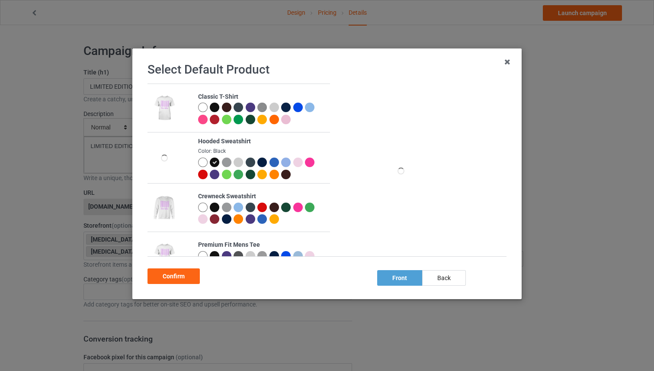
drag, startPoint x: 188, startPoint y: 273, endPoint x: 394, endPoint y: 141, distance: 245.3
click at [197, 266] on div "Confirm" at bounding box center [327, 274] width 359 height 19
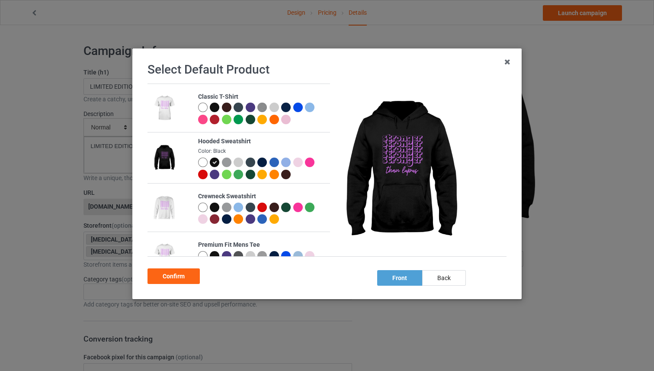
click at [179, 284] on div "Select Default Product Classic T-Shirt Hooded Sweatshirt Color: Black Crewneck …" at bounding box center [327, 174] width 371 height 232
drag, startPoint x: 187, startPoint y: 280, endPoint x: 193, endPoint y: 276, distance: 8.2
click at [187, 280] on div "Confirm" at bounding box center [174, 276] width 52 height 16
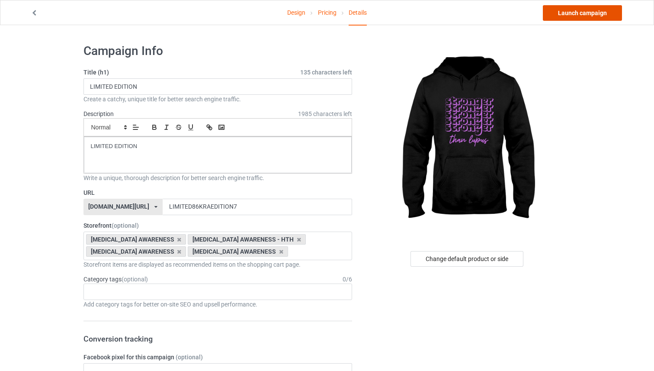
click at [574, 11] on link "Launch campaign" at bounding box center [582, 13] width 79 height 16
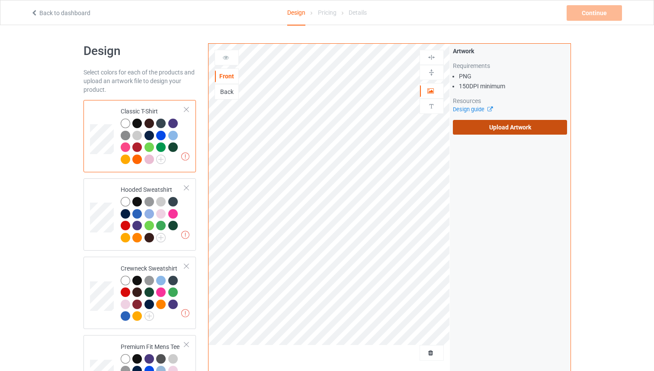
click at [498, 125] on label "Upload Artwork" at bounding box center [510, 127] width 115 height 15
click at [0, 0] on input "Upload Artwork" at bounding box center [0, 0] width 0 height 0
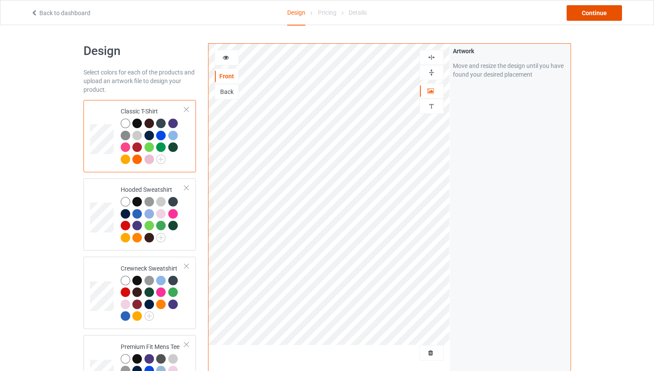
click at [604, 15] on div "Continue" at bounding box center [594, 13] width 55 height 16
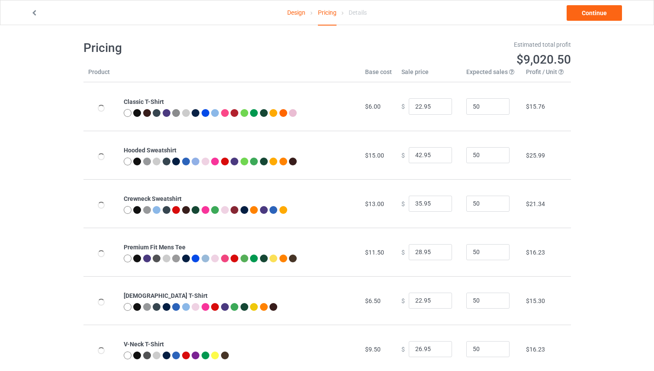
scroll to position [2, 0]
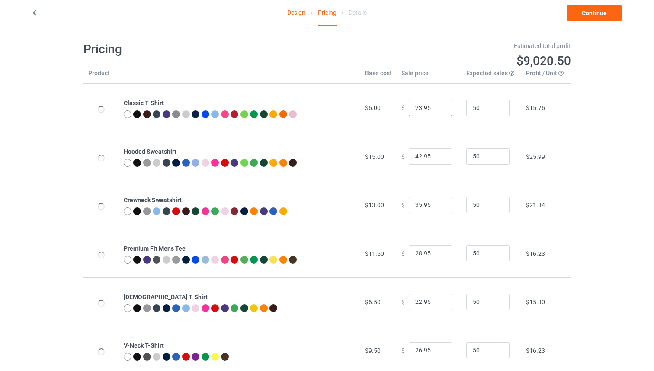
click at [440, 105] on input "23.95" at bounding box center [430, 108] width 43 height 16
click at [440, 105] on input "24.95" at bounding box center [430, 108] width 43 height 16
type input "25.95"
click at [440, 105] on input "25.95" at bounding box center [430, 108] width 43 height 16
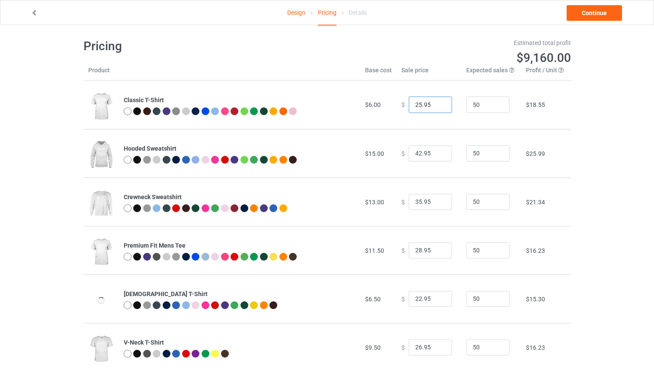
scroll to position [1, 0]
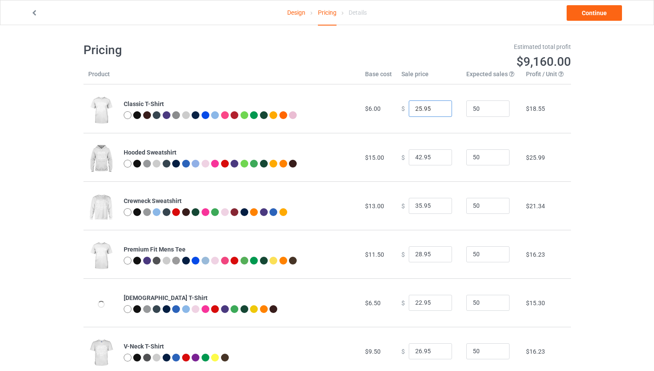
drag, startPoint x: 438, startPoint y: 103, endPoint x: 438, endPoint y: 113, distance: 9.1
click at [438, 103] on input "25.95" at bounding box center [430, 108] width 43 height 16
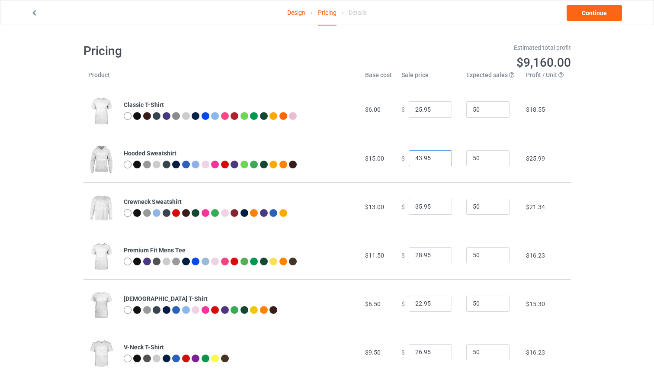
click at [438, 157] on input "43.95" at bounding box center [430, 158] width 43 height 16
type input "44.95"
click at [438, 157] on input "44.95" at bounding box center [430, 158] width 43 height 16
click at [437, 206] on input "36.95" at bounding box center [430, 207] width 43 height 16
type input "37.95"
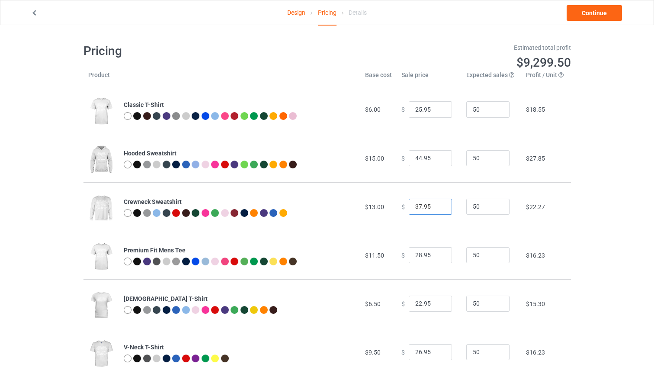
click at [437, 206] on input "37.95" at bounding box center [430, 207] width 43 height 16
click at [438, 254] on input "29.95" at bounding box center [430, 255] width 43 height 16
drag, startPoint x: 438, startPoint y: 254, endPoint x: 436, endPoint y: 266, distance: 12.6
type input "30.95"
click at [438, 254] on input "30.95" at bounding box center [430, 255] width 43 height 16
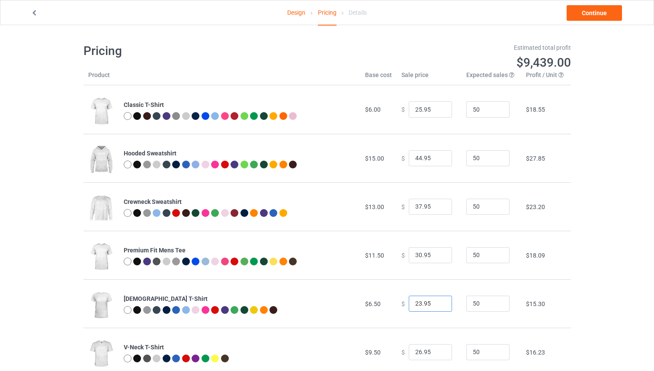
click at [439, 302] on input "23.95" at bounding box center [430, 304] width 43 height 16
type input "24.95"
click at [439, 302] on input "24.95" at bounding box center [430, 304] width 43 height 16
click at [587, 16] on link "Continue" at bounding box center [594, 13] width 55 height 16
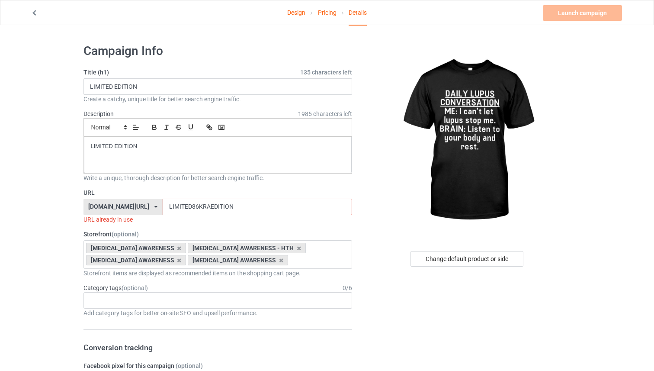
click at [287, 212] on input "LIMITED86KRAEDITION" at bounding box center [258, 207] width 190 height 16
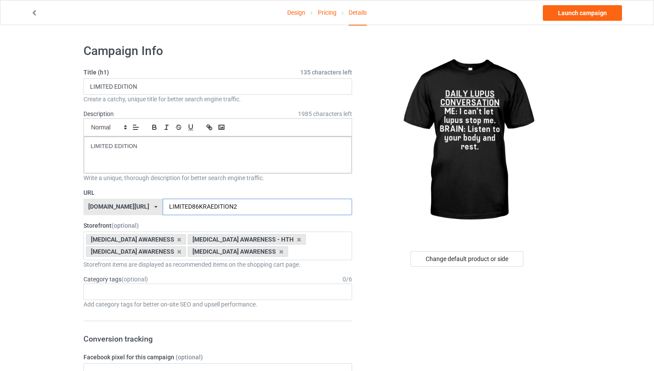
type input "LIMITED86KRAEDITION2"
click at [581, 13] on link "Launch campaign" at bounding box center [582, 13] width 79 height 16
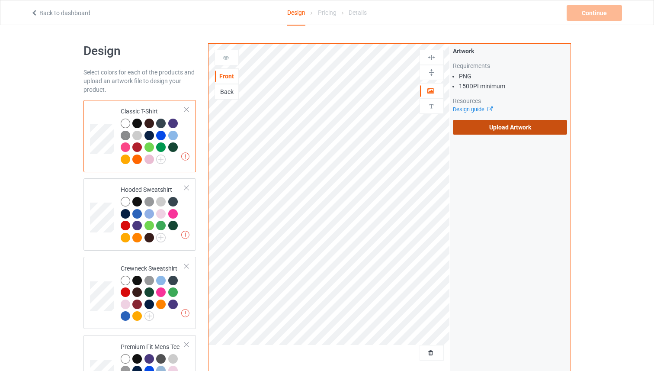
click at [477, 131] on label "Upload Artwork" at bounding box center [510, 127] width 115 height 15
click at [0, 0] on input "Upload Artwork" at bounding box center [0, 0] width 0 height 0
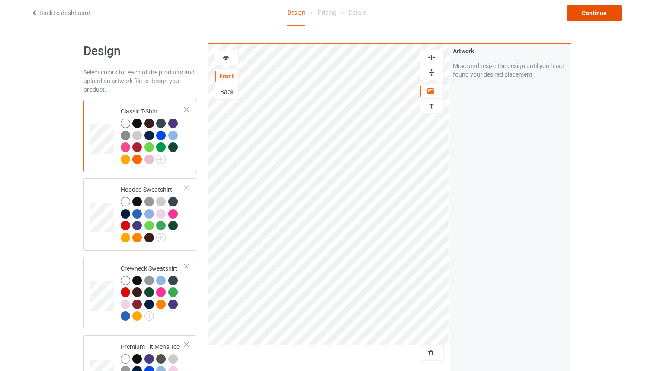
click at [596, 14] on div "Continue" at bounding box center [594, 13] width 55 height 16
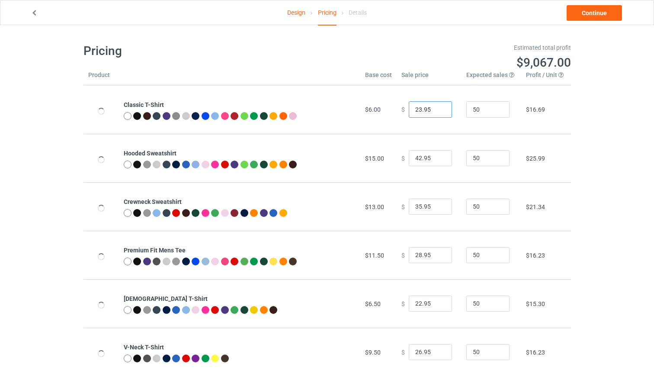
click at [435, 107] on input "23.95" at bounding box center [430, 109] width 43 height 16
click at [435, 107] on input "24.95" at bounding box center [430, 109] width 43 height 16
click at [435, 107] on input "25.95" at bounding box center [430, 109] width 43 height 16
type input "26.95"
click at [435, 107] on input "26.95" at bounding box center [430, 109] width 43 height 16
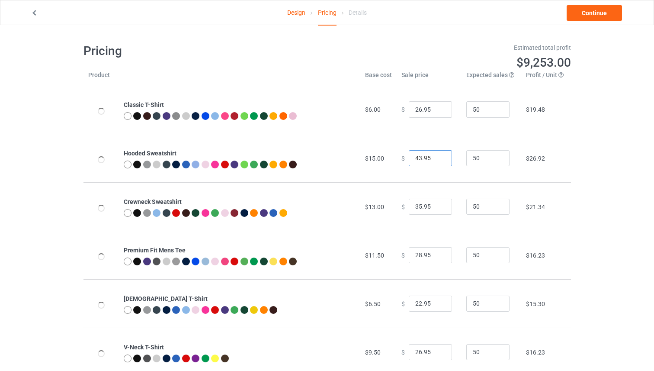
click at [440, 158] on input "43.95" at bounding box center [430, 158] width 43 height 16
click at [440, 158] on input "44.95" at bounding box center [430, 158] width 43 height 16
click at [440, 158] on input "45.95" at bounding box center [430, 158] width 43 height 16
type input "44.95"
click at [438, 159] on input "44.95" at bounding box center [430, 158] width 43 height 16
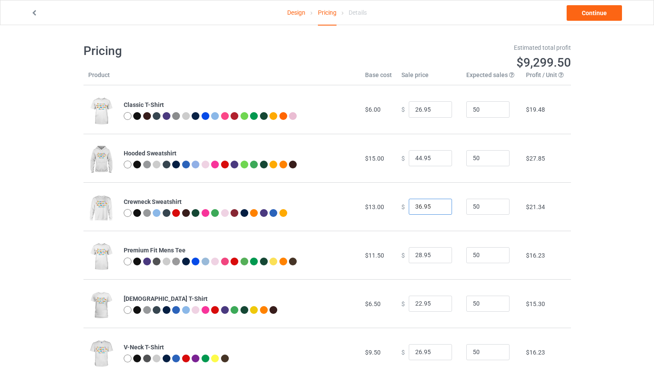
click at [440, 204] on input "36.95" at bounding box center [430, 207] width 43 height 16
drag, startPoint x: 440, startPoint y: 204, endPoint x: 440, endPoint y: 238, distance: 33.3
type input "37.95"
click at [439, 205] on input "37.95" at bounding box center [430, 207] width 43 height 16
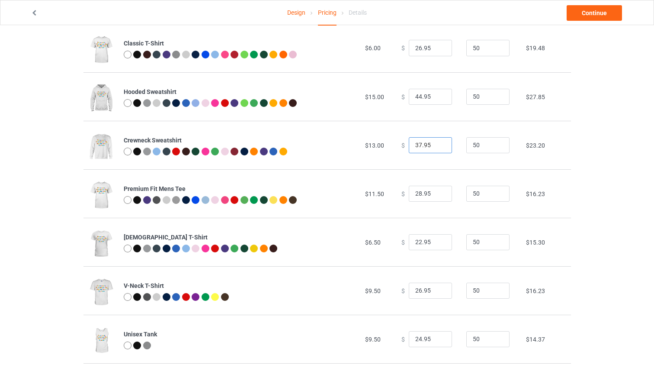
scroll to position [63, 0]
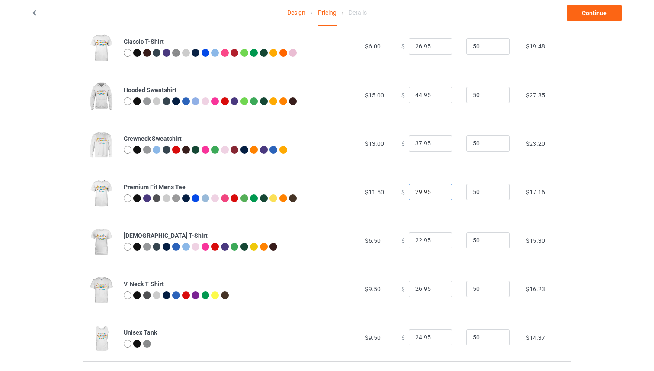
click at [439, 191] on input "29.95" at bounding box center [430, 192] width 43 height 16
type input "30.95"
click at [439, 191] on input "30.95" at bounding box center [430, 192] width 43 height 16
click at [440, 239] on input "23.95" at bounding box center [430, 240] width 43 height 16
type input "24.95"
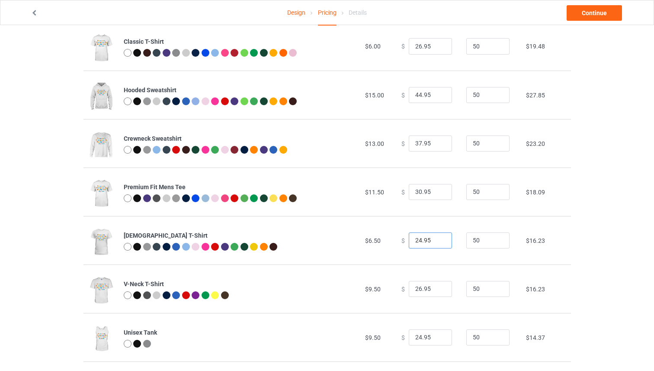
click at [440, 239] on input "24.95" at bounding box center [430, 240] width 43 height 16
click at [582, 18] on link "Continue" at bounding box center [594, 13] width 55 height 16
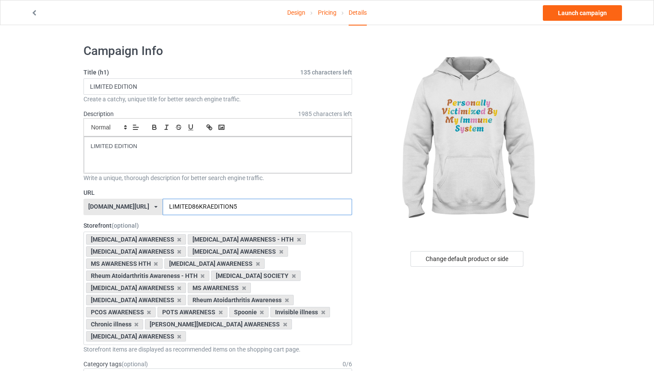
click at [232, 208] on input "LIMITED86KRAEDITION5" at bounding box center [258, 207] width 190 height 16
type input "LIMITED86KRAEDITION6"
click at [549, 17] on link "Launch campaign" at bounding box center [582, 13] width 79 height 16
